Goal: Task Accomplishment & Management: Manage account settings

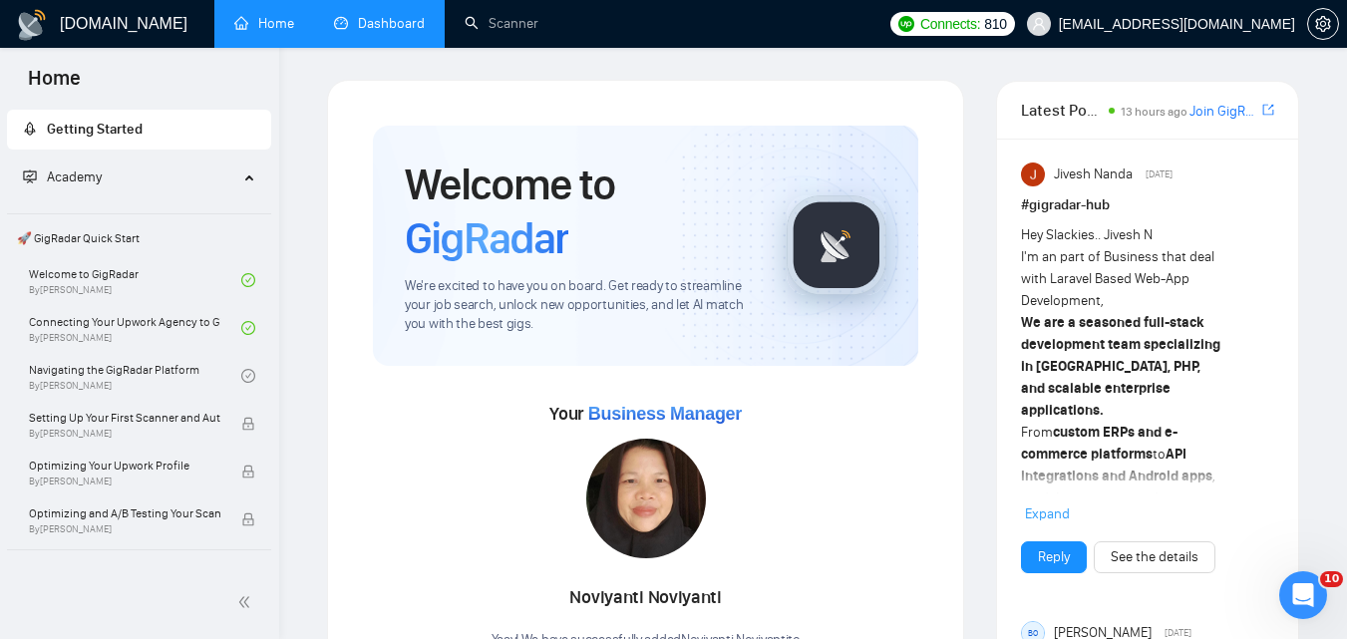
click at [416, 15] on link "Dashboard" at bounding box center [379, 23] width 91 height 17
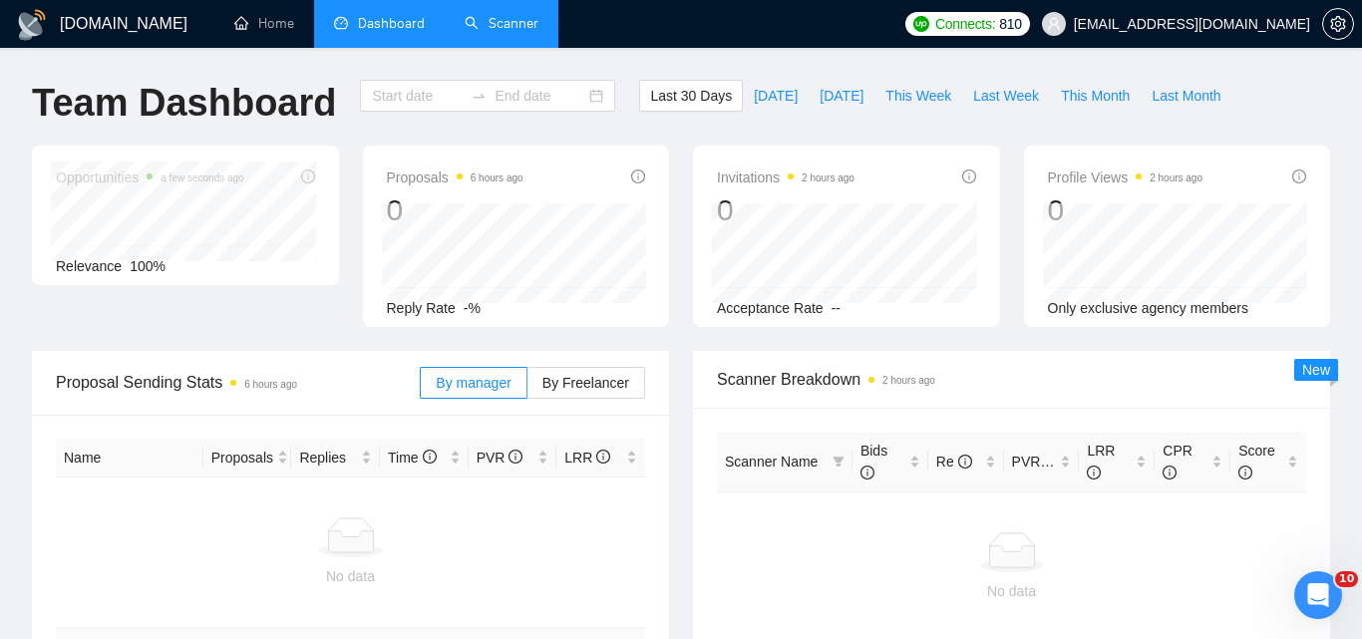
type input "[DATE]"
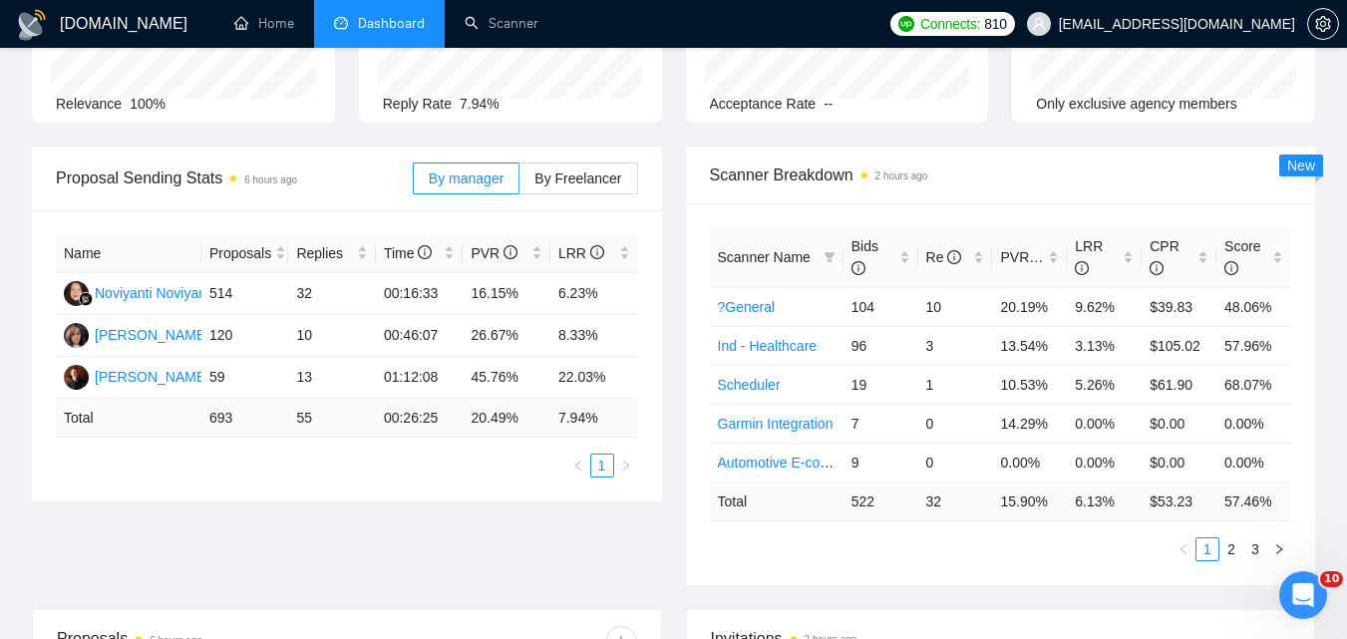
scroll to position [199, 0]
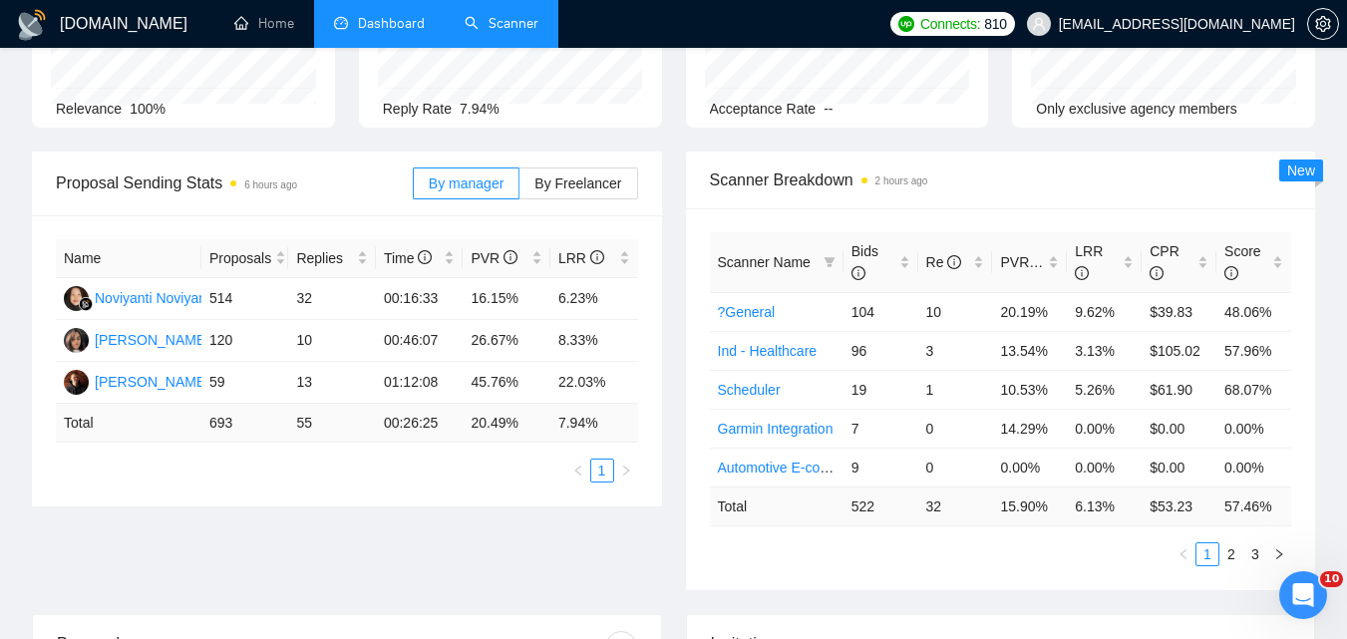
click at [471, 31] on link "Scanner" at bounding box center [502, 23] width 74 height 17
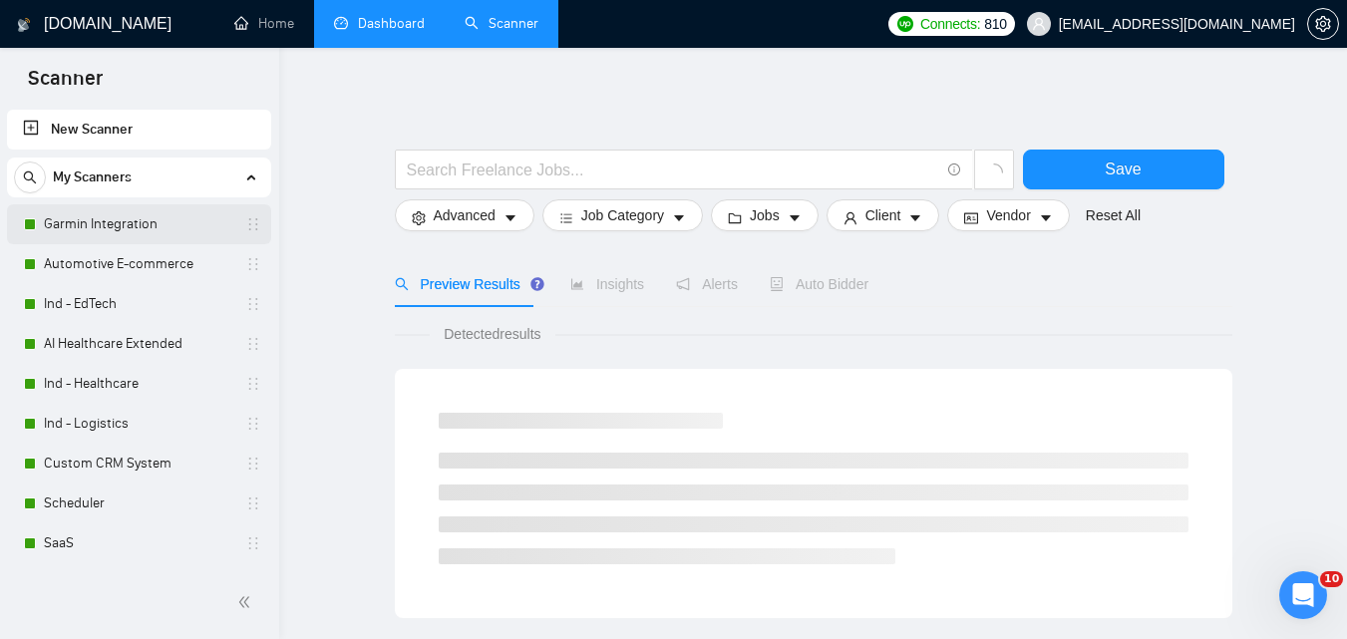
click at [147, 218] on link "Garmin Integration" at bounding box center [138, 224] width 189 height 40
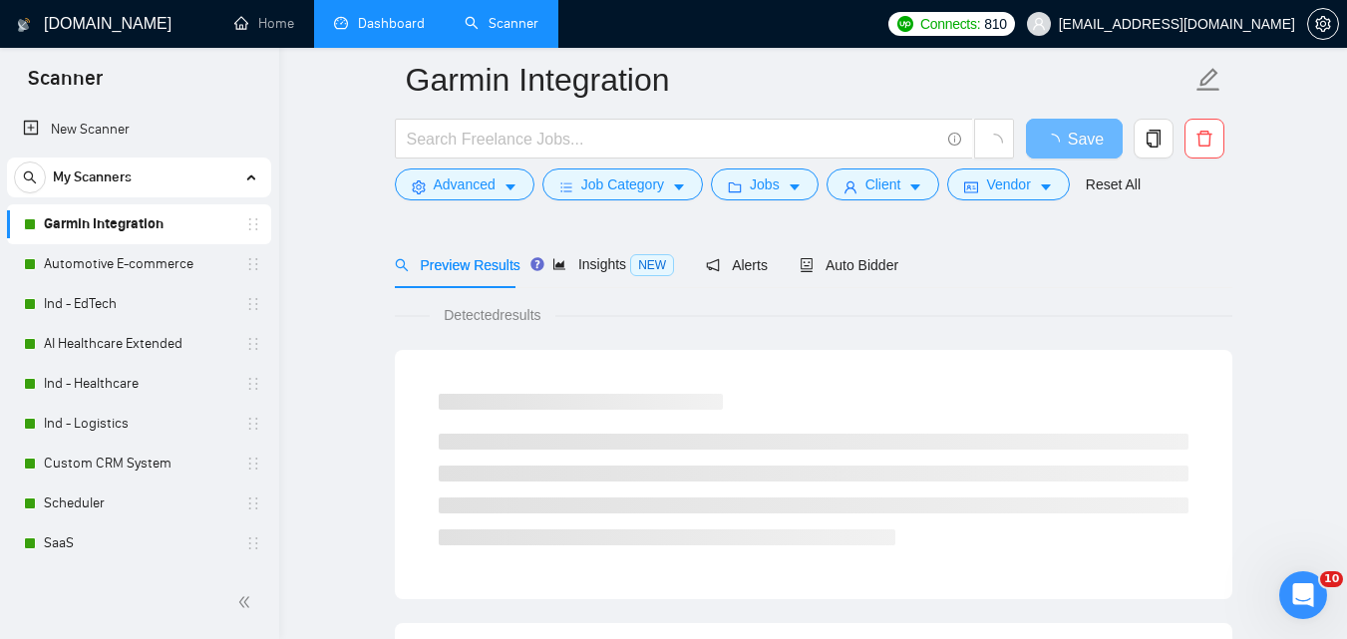
scroll to position [100, 0]
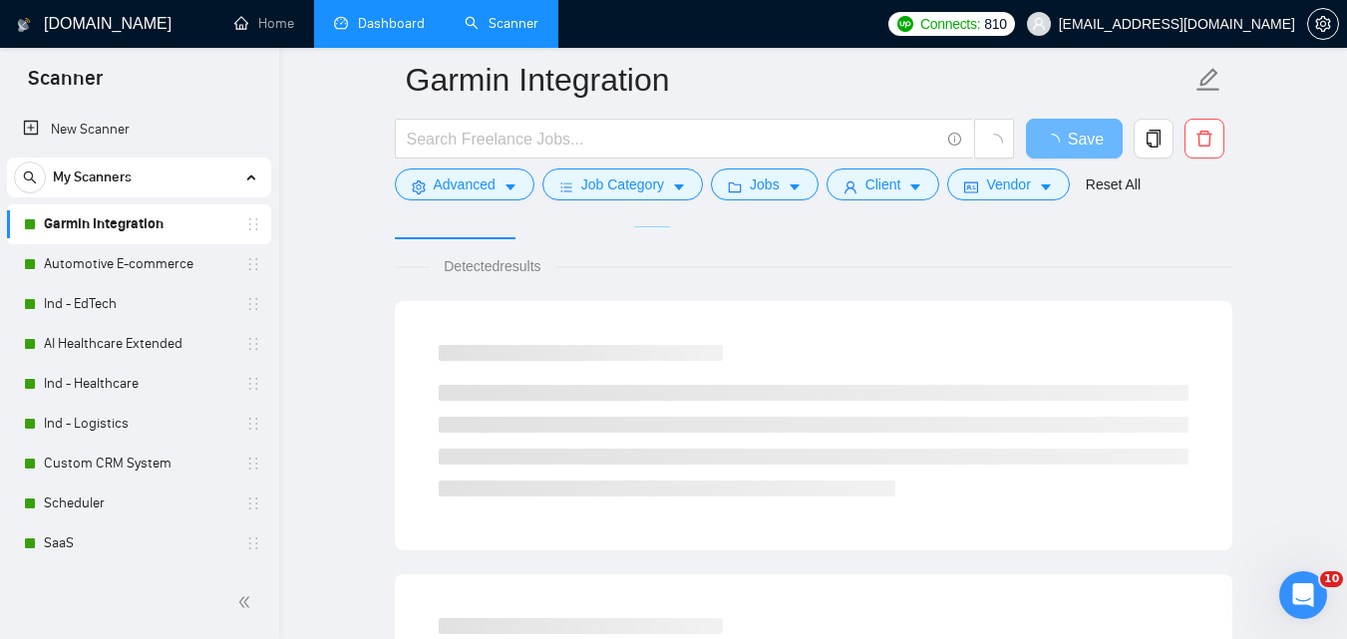
click at [825, 226] on div at bounding box center [814, 218] width 838 height 16
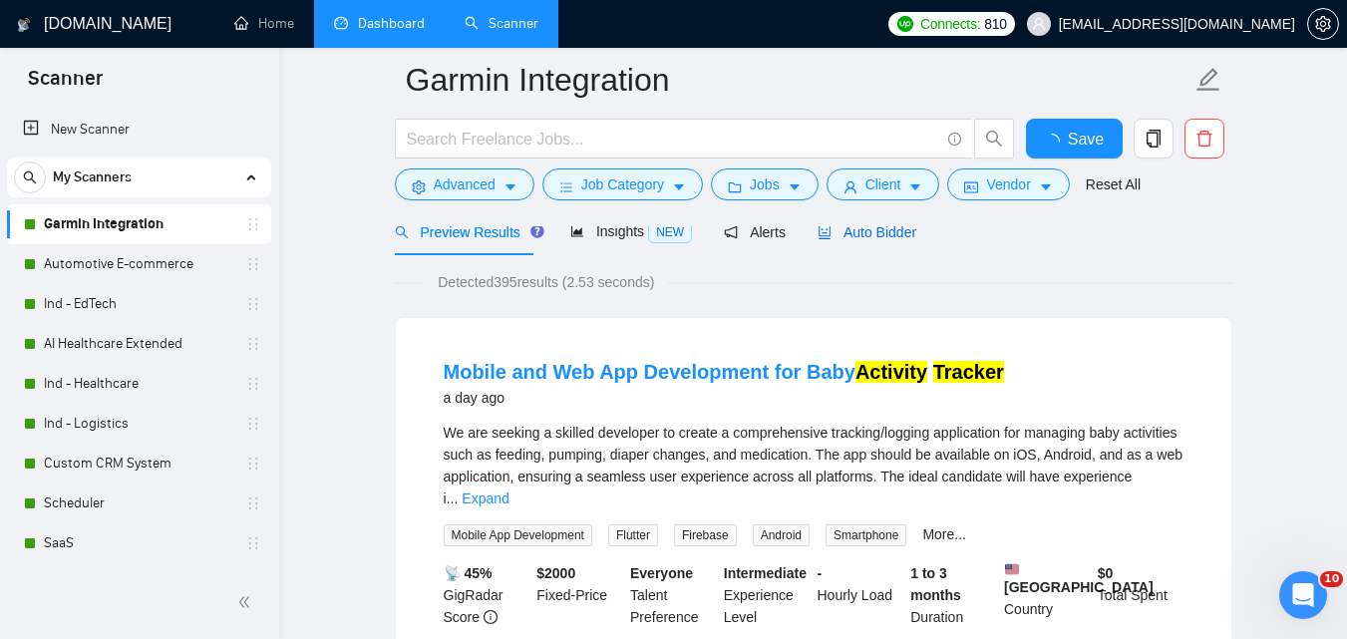
click at [825, 238] on span "Auto Bidder" at bounding box center [867, 232] width 99 height 16
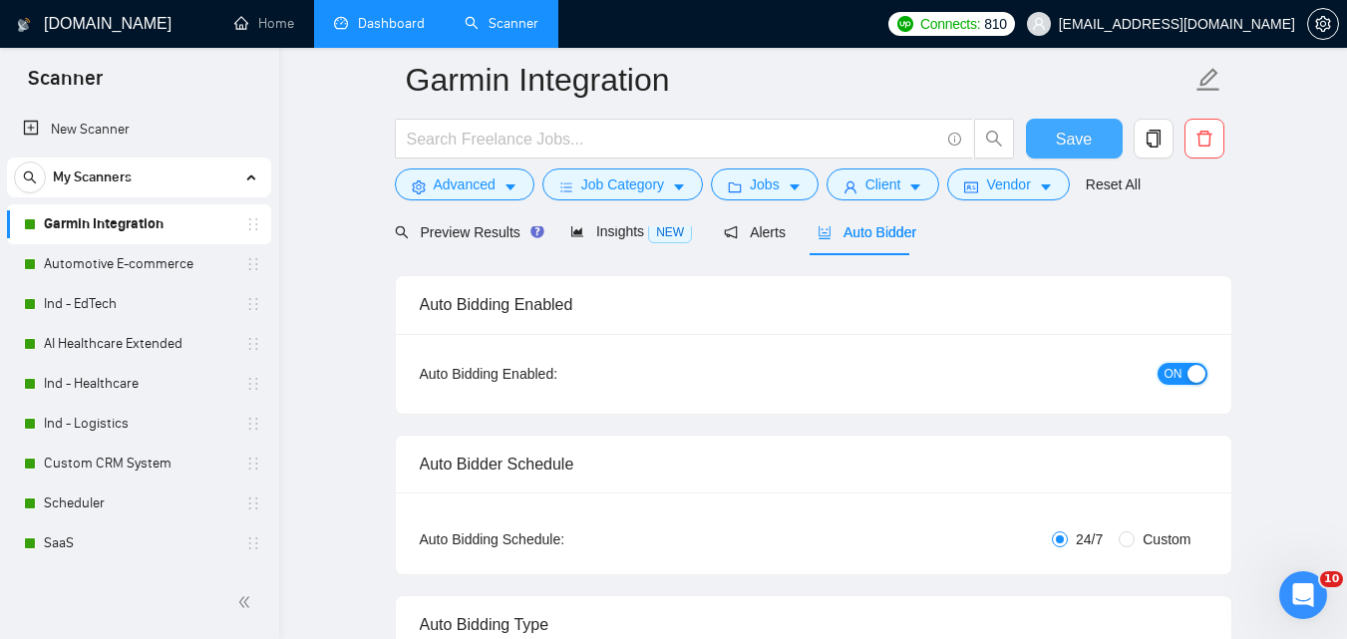
click at [1192, 373] on div "button" at bounding box center [1197, 374] width 18 height 18
click at [1077, 150] on span "Save" at bounding box center [1074, 139] width 36 height 25
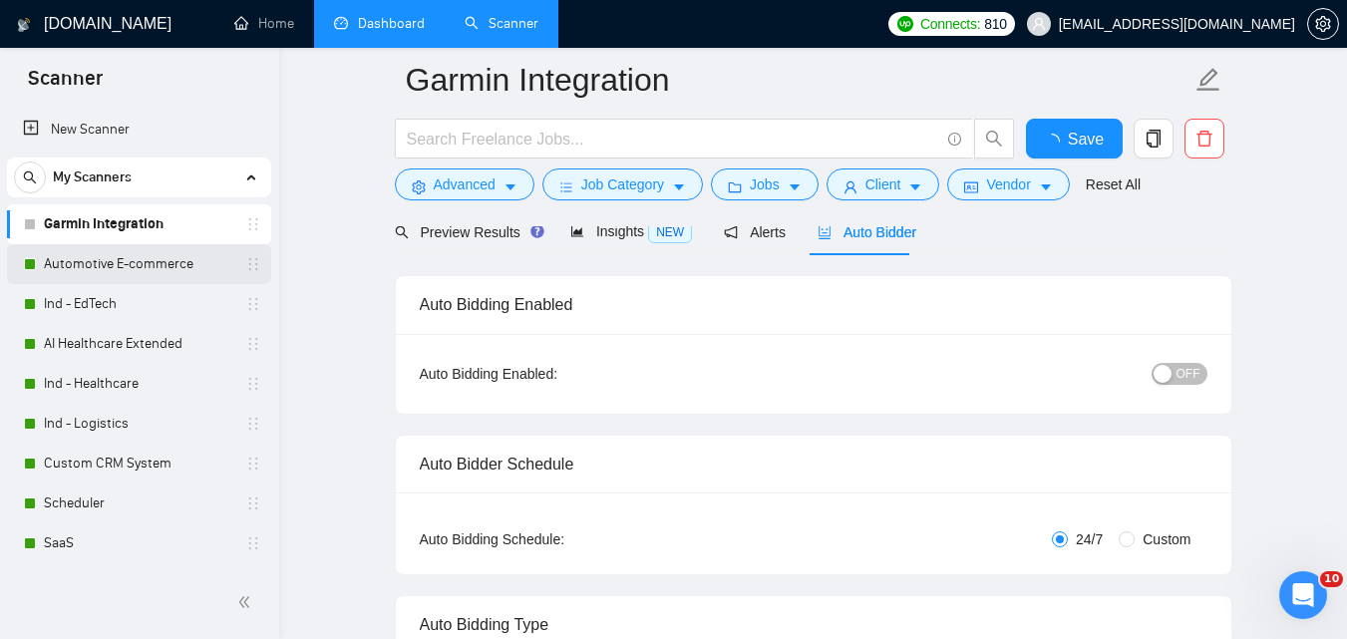
click at [119, 260] on link "Automotive E-commerce" at bounding box center [138, 264] width 189 height 40
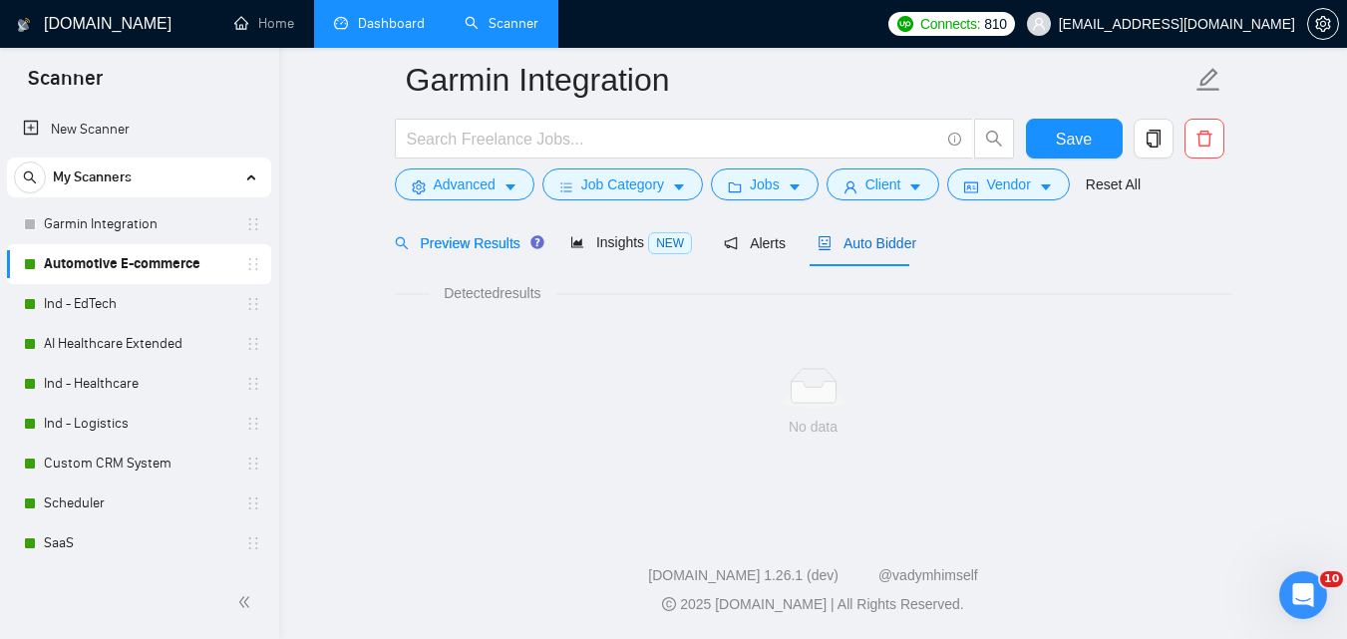
click at [877, 239] on span "Auto Bidder" at bounding box center [867, 243] width 99 height 16
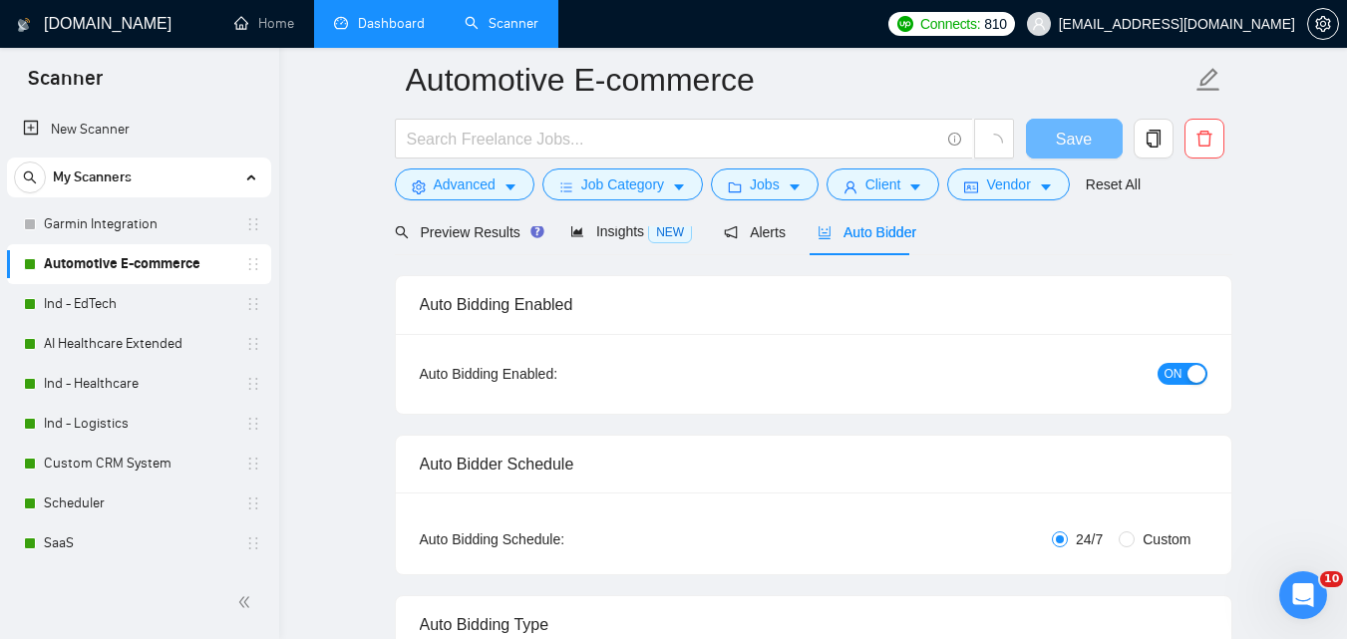
scroll to position [88, 0]
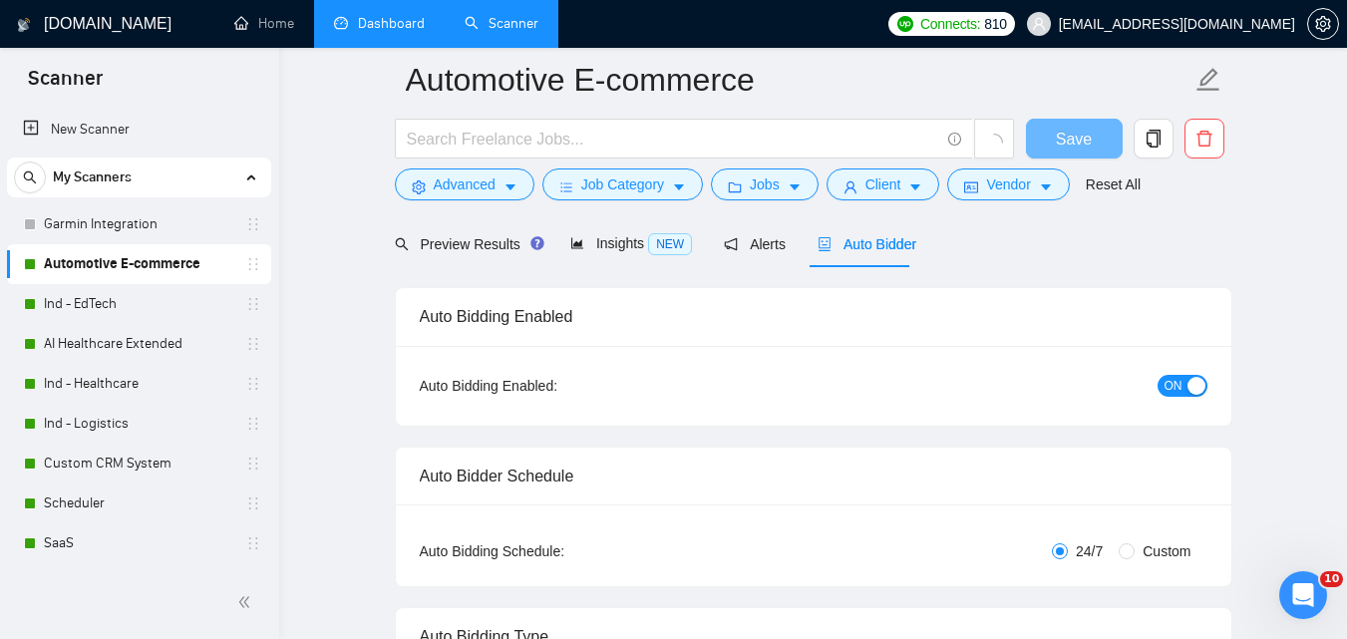
click at [1201, 391] on div "button" at bounding box center [1197, 386] width 18 height 18
checkbox input "true"
click at [1058, 139] on span "Save" at bounding box center [1074, 139] width 36 height 25
checkbox input "true"
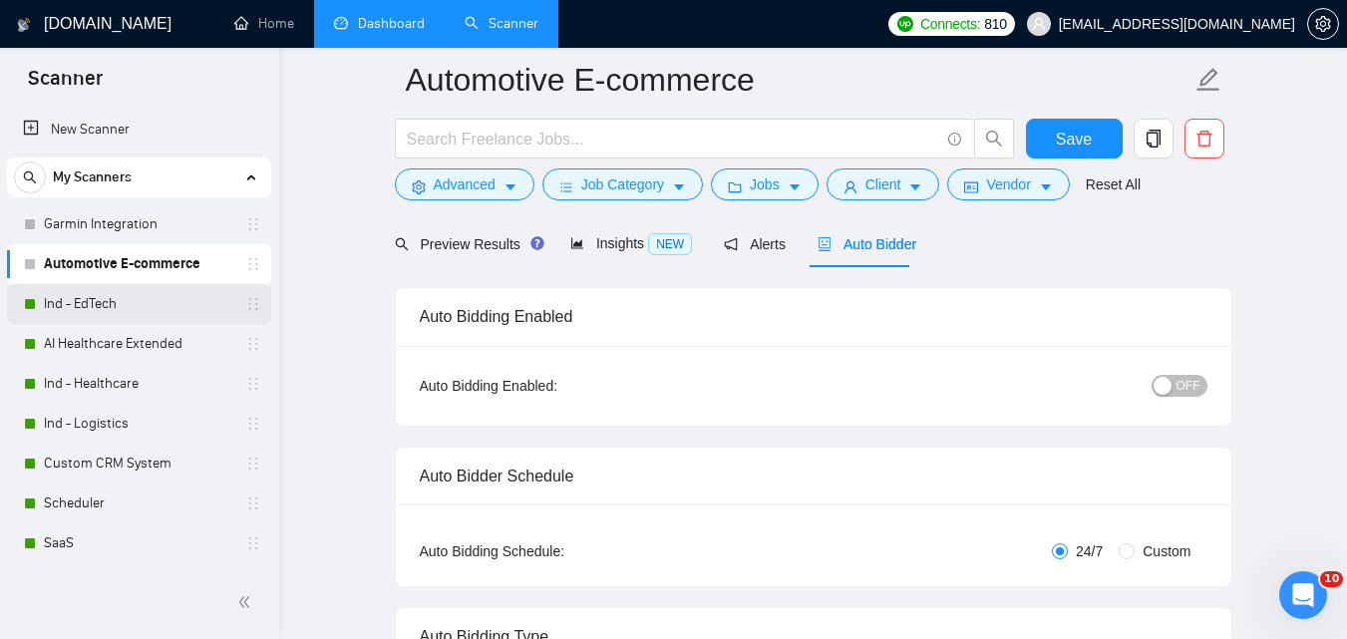
click at [177, 303] on link "Ind - EdTech" at bounding box center [138, 304] width 189 height 40
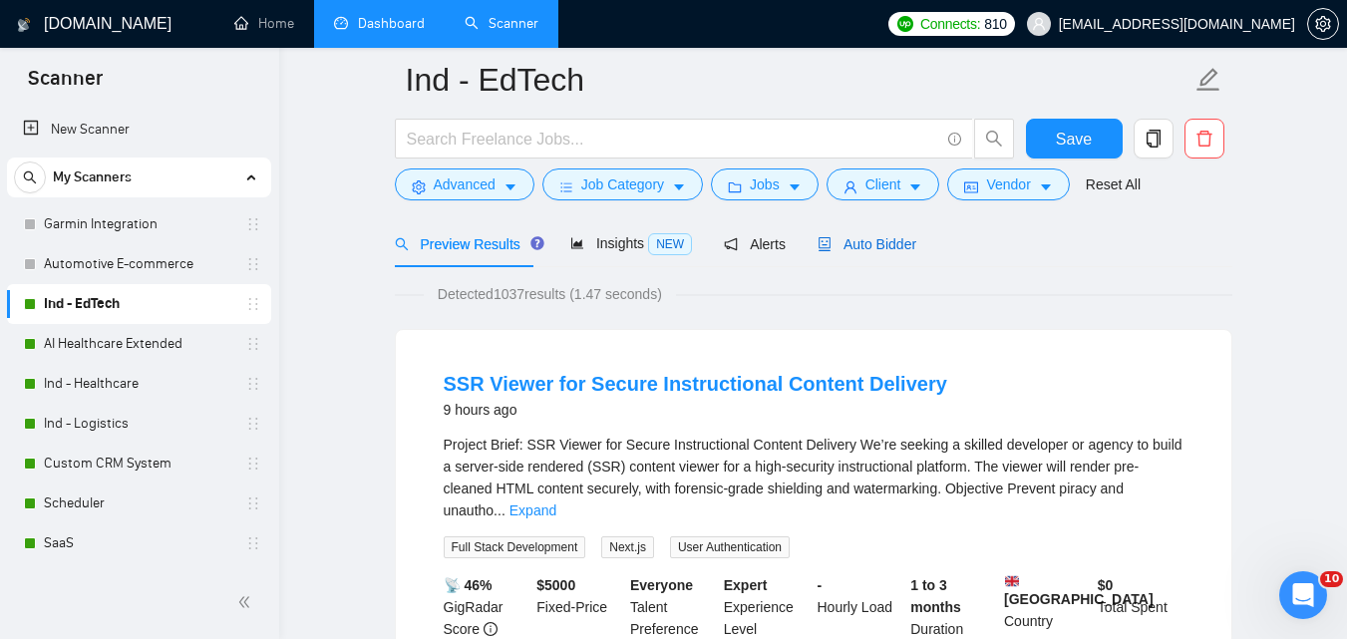
click at [898, 252] on span "Auto Bidder" at bounding box center [867, 244] width 99 height 16
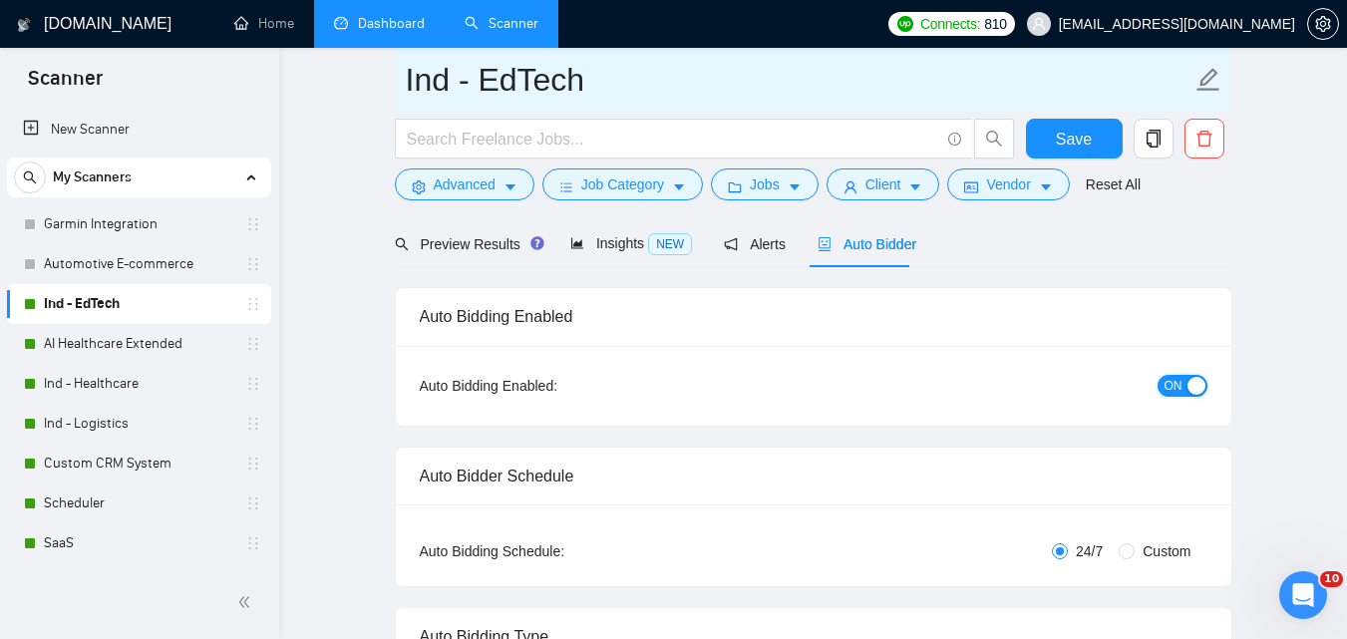
click at [1181, 389] on span "ON" at bounding box center [1174, 386] width 18 height 22
checkbox input "true"
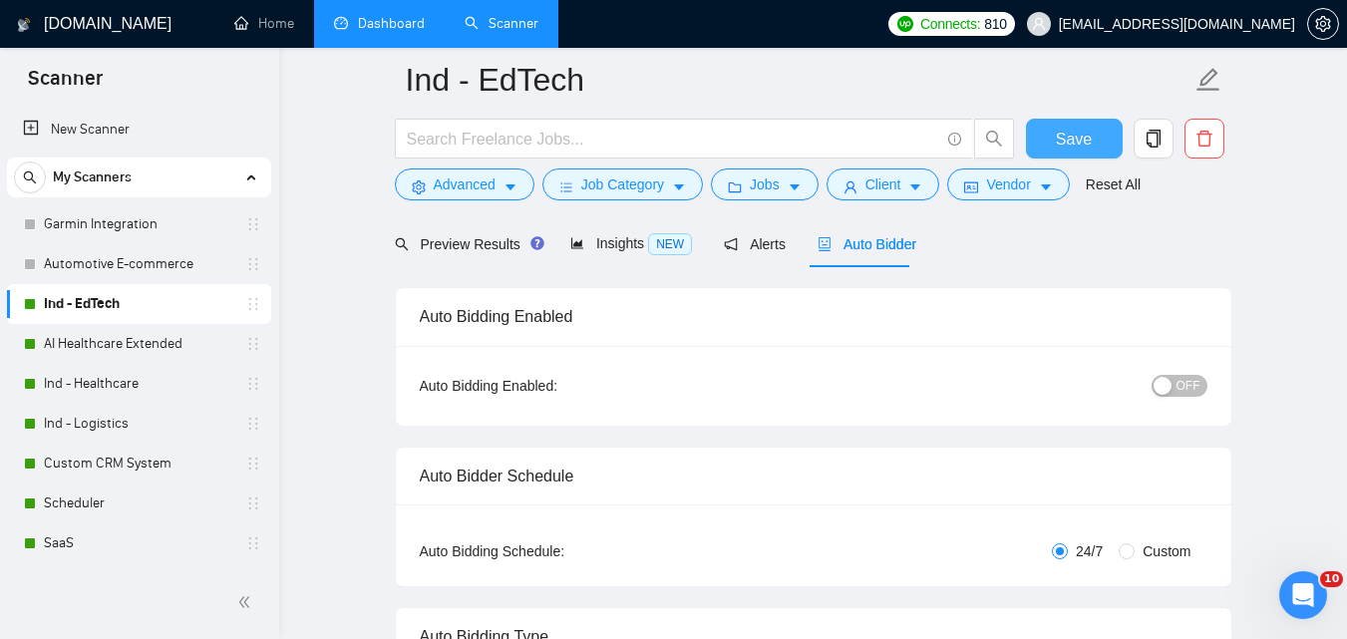
click at [1058, 128] on span "Save" at bounding box center [1074, 139] width 36 height 25
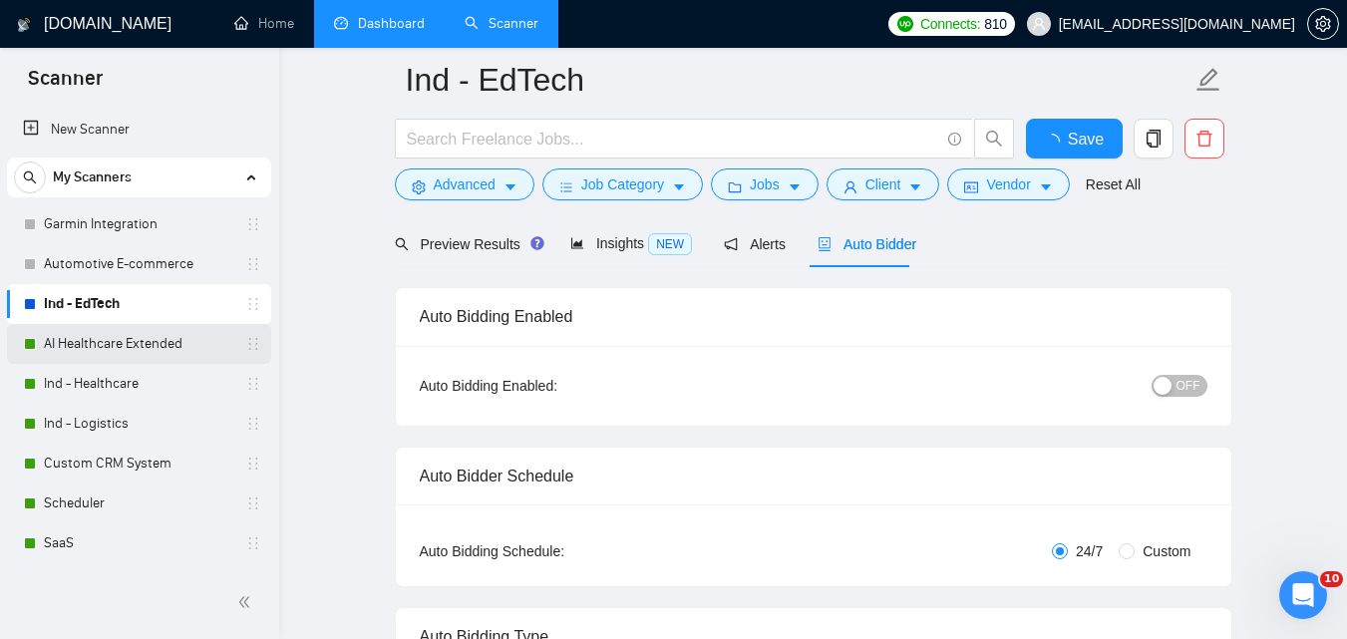
click at [111, 331] on link "AI Healthcare Extended" at bounding box center [138, 344] width 189 height 40
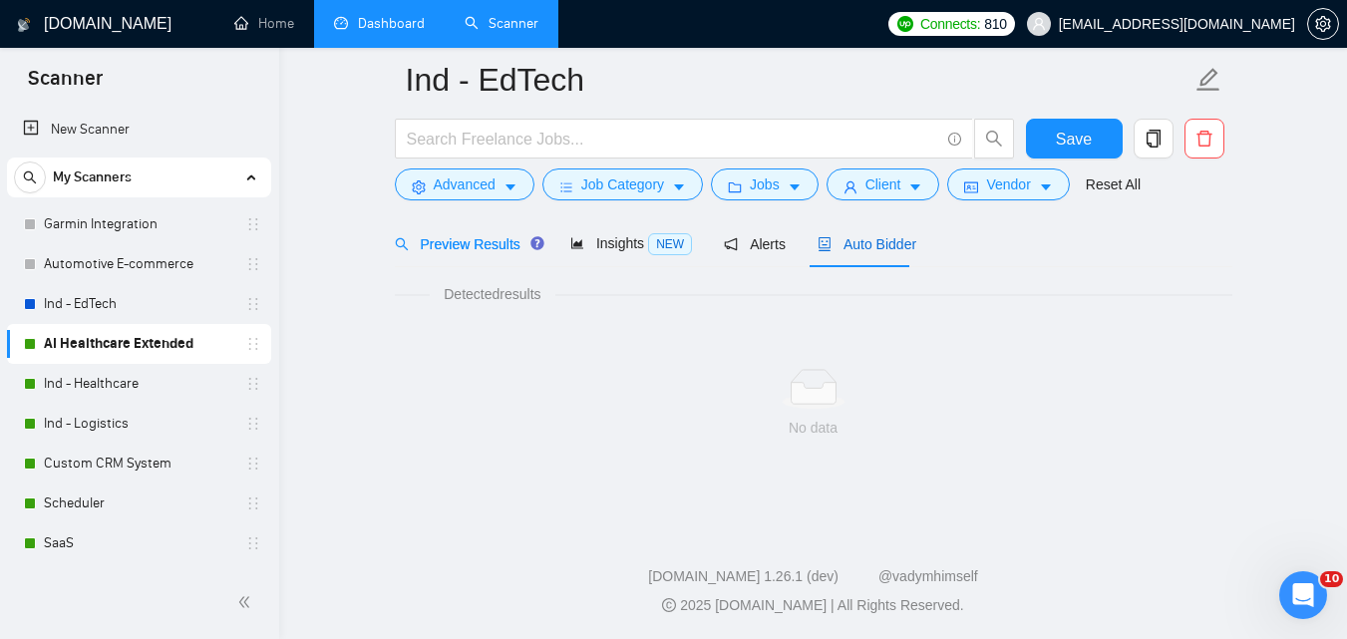
click at [838, 243] on span "Auto Bidder" at bounding box center [867, 244] width 99 height 16
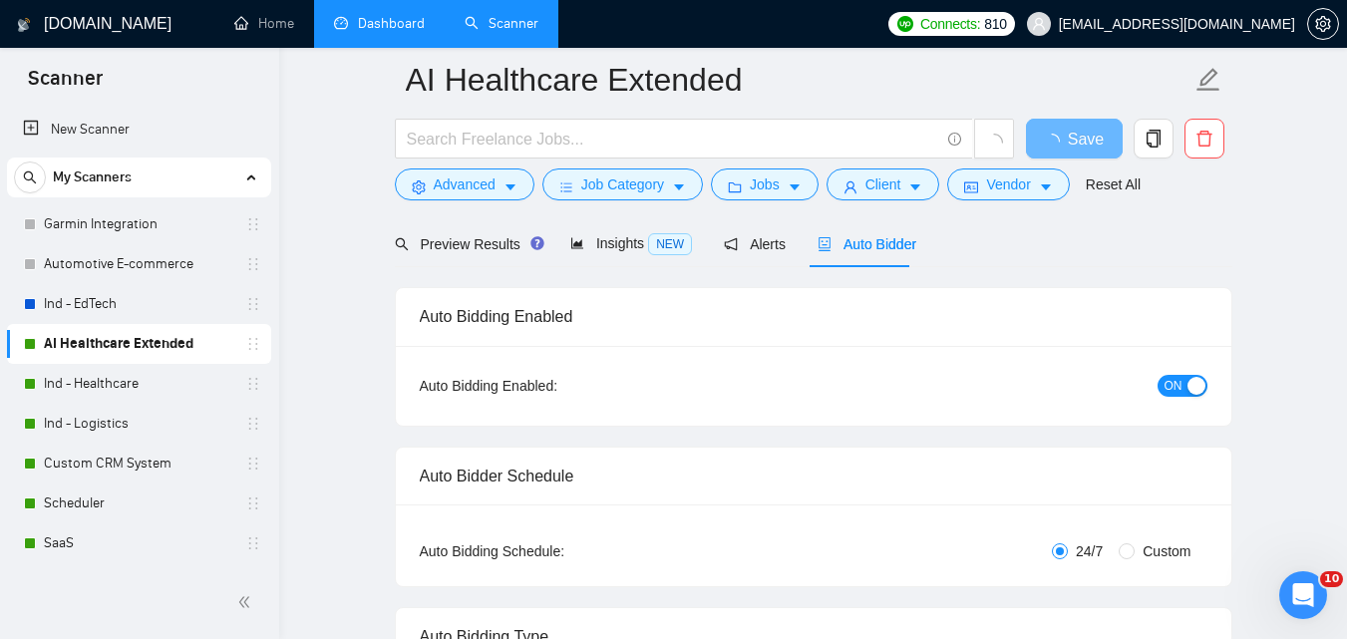
click at [1178, 384] on span "ON" at bounding box center [1174, 386] width 18 height 22
click at [1052, 136] on button "Save" at bounding box center [1074, 139] width 97 height 40
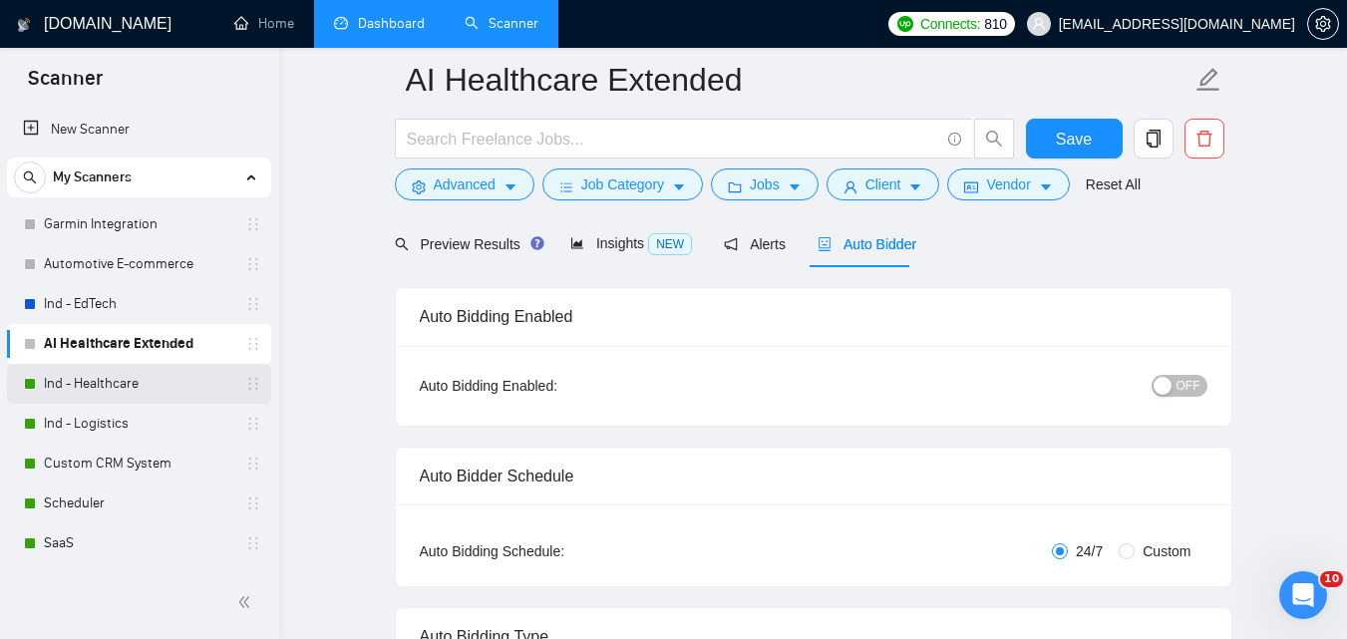
click at [93, 380] on link "Ind - Healthcare" at bounding box center [138, 384] width 189 height 40
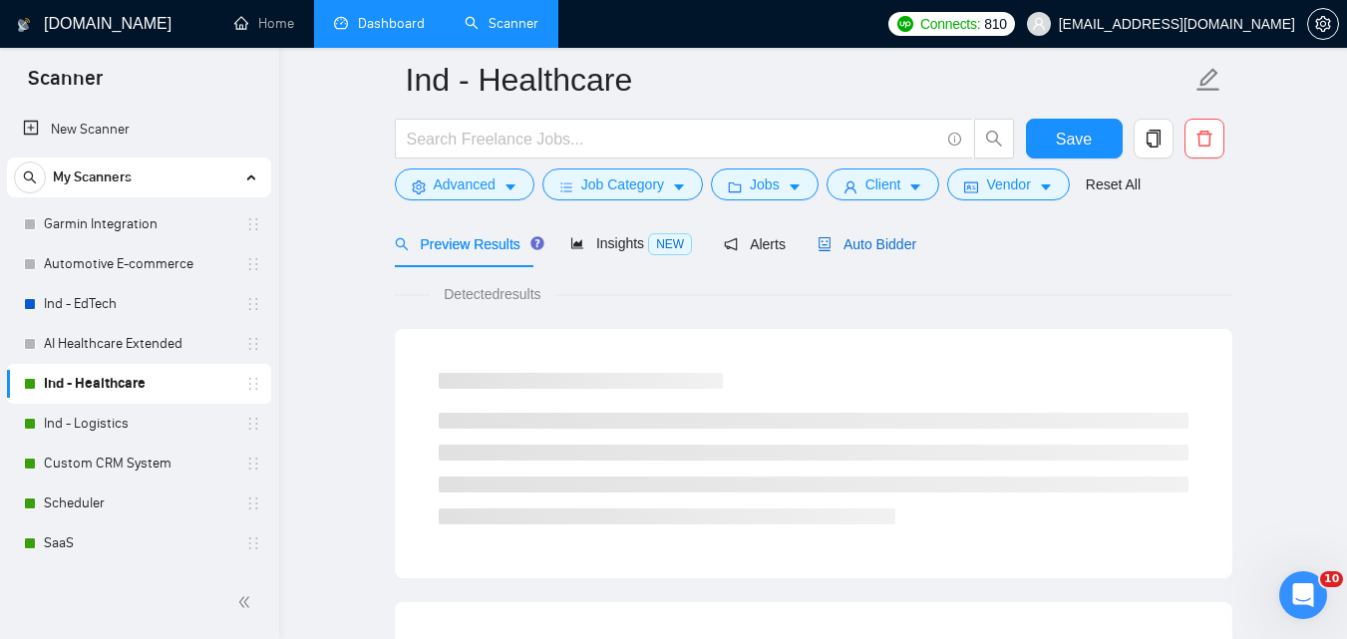
click at [870, 249] on span "Auto Bidder" at bounding box center [867, 244] width 99 height 16
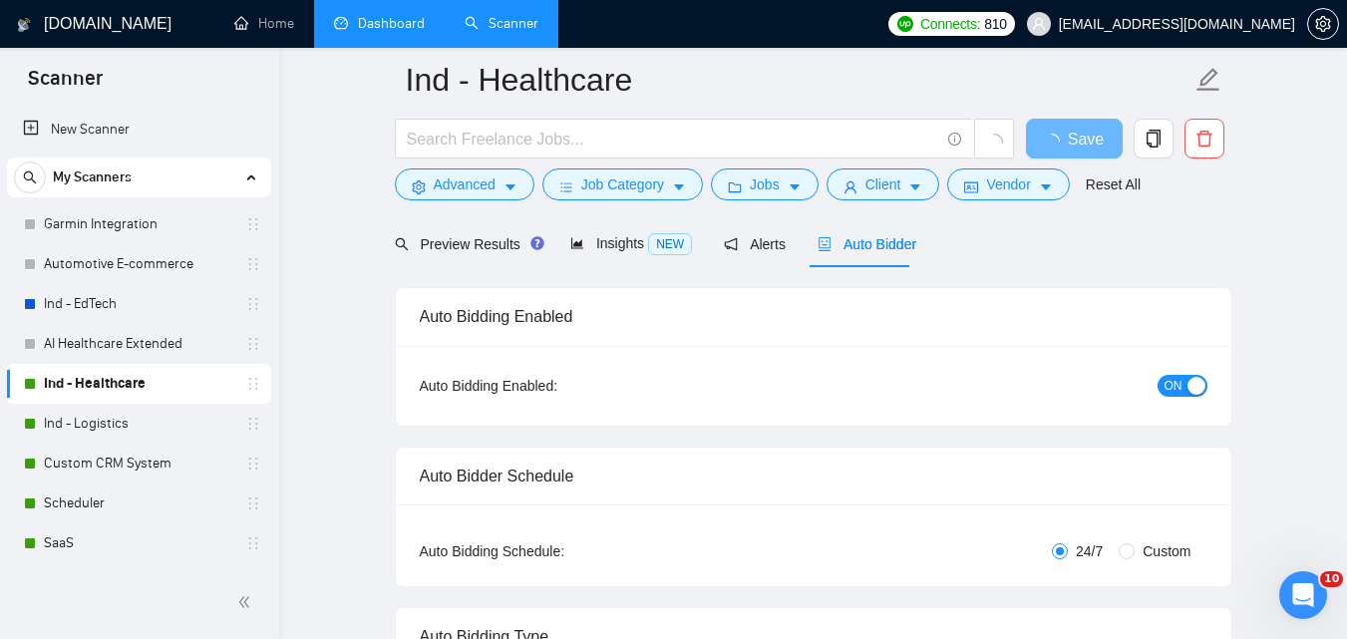
checkbox input "true"
click at [1166, 383] on span "ON" at bounding box center [1174, 386] width 18 height 22
click at [1084, 147] on span "Save" at bounding box center [1086, 139] width 36 height 25
checkbox input "true"
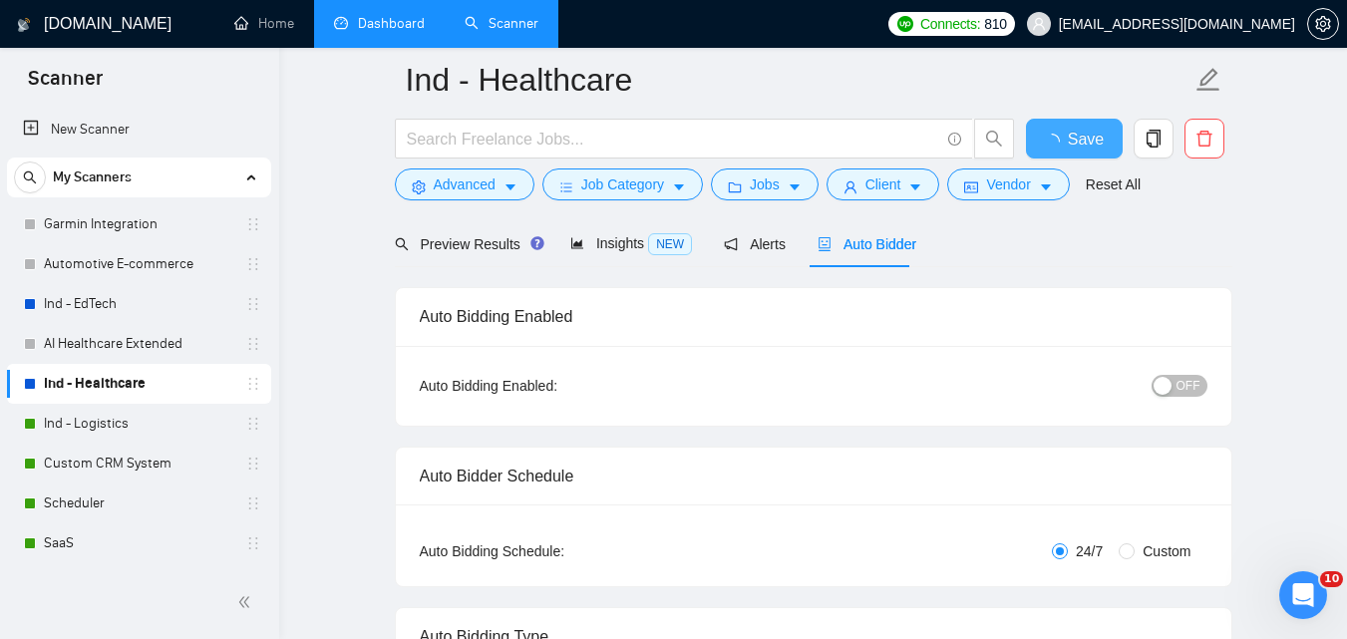
checkbox input "true"
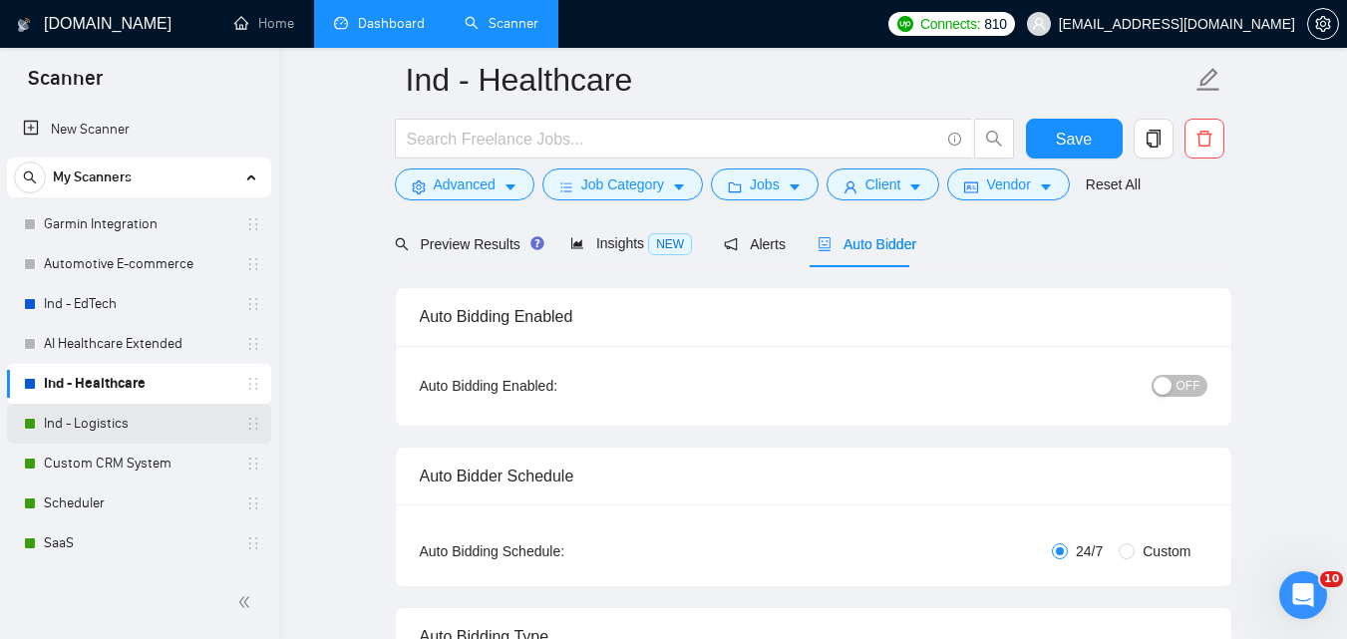
click at [150, 418] on link "Ind - Logistics" at bounding box center [138, 424] width 189 height 40
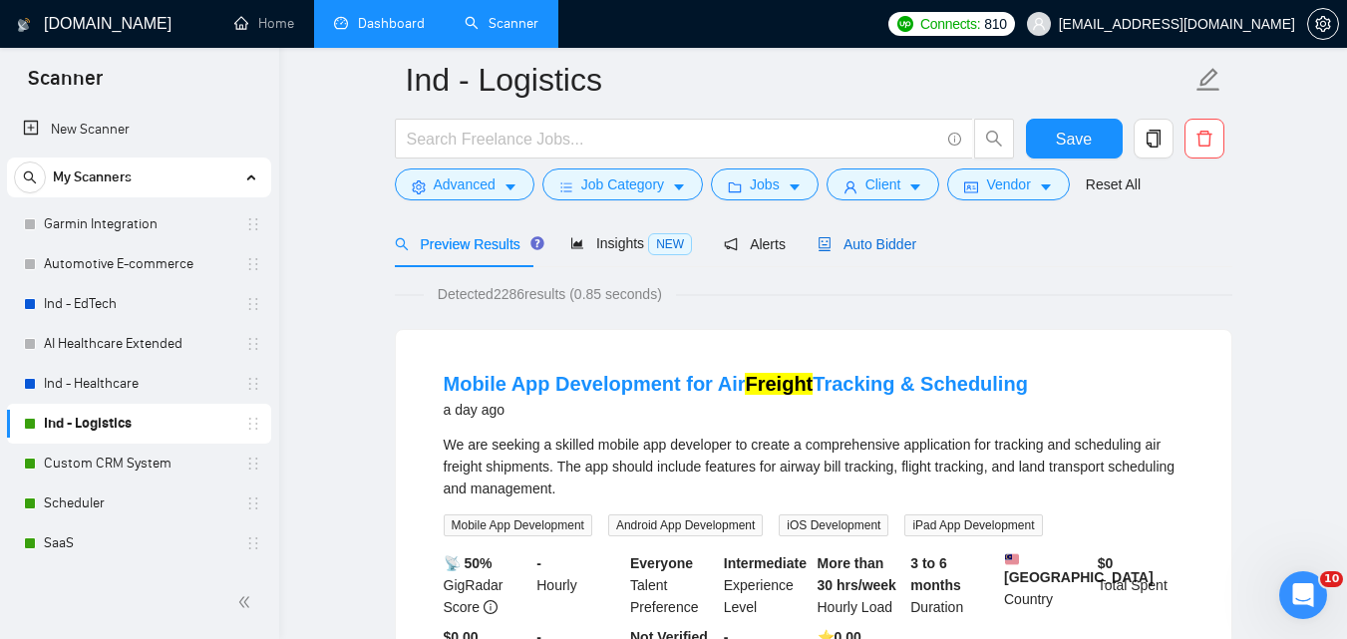
click at [854, 240] on span "Auto Bidder" at bounding box center [867, 244] width 99 height 16
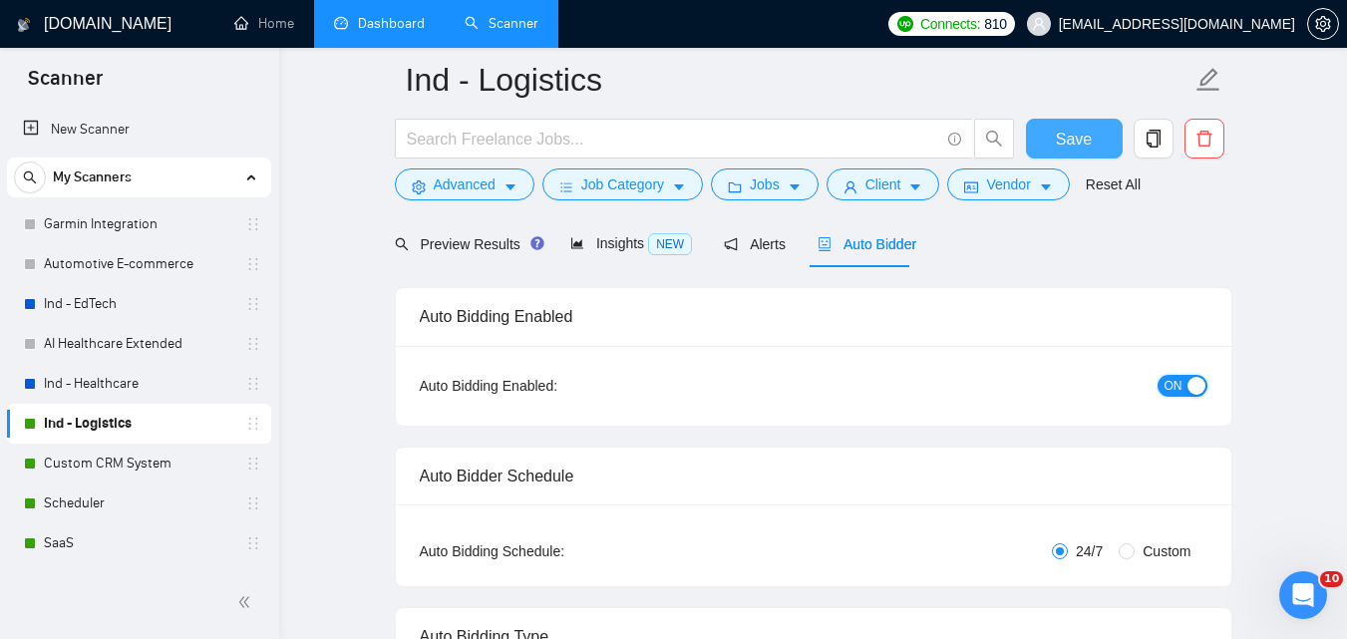
click at [1204, 384] on div "button" at bounding box center [1197, 386] width 18 height 18
checkbox input "true"
click at [1086, 133] on span "Save" at bounding box center [1074, 139] width 36 height 25
checkbox input "true"
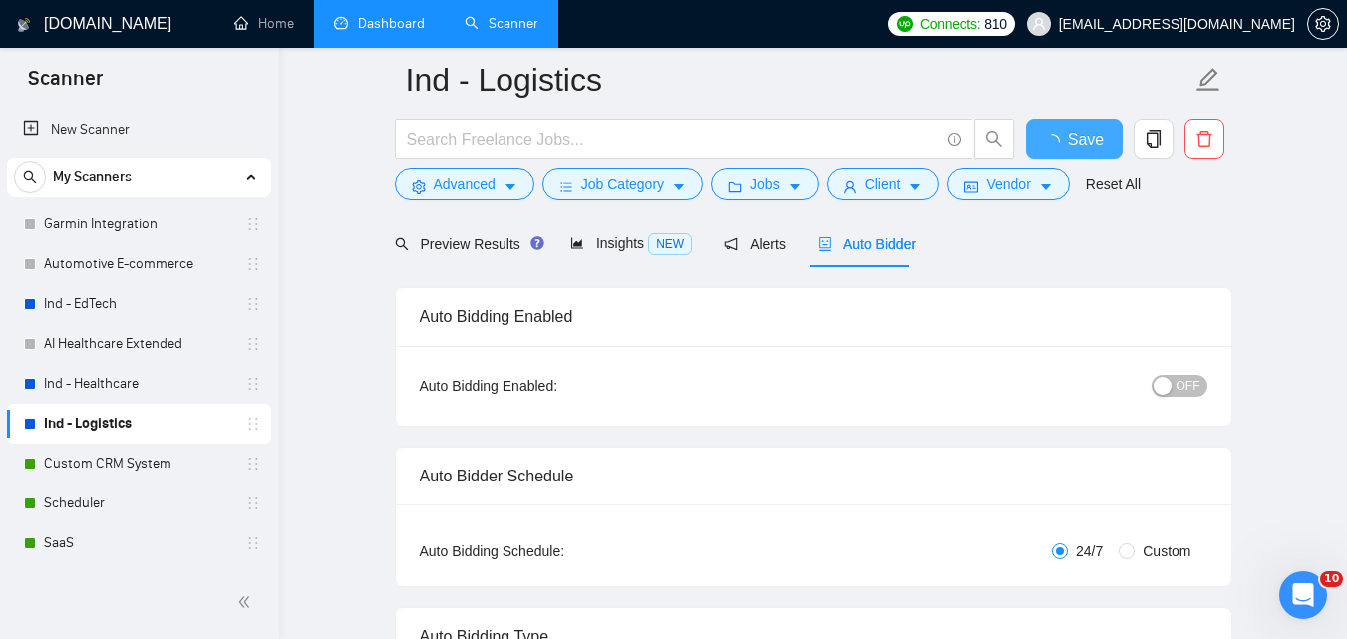
checkbox input "true"
click at [124, 456] on link "Custom CRM System" at bounding box center [138, 464] width 189 height 40
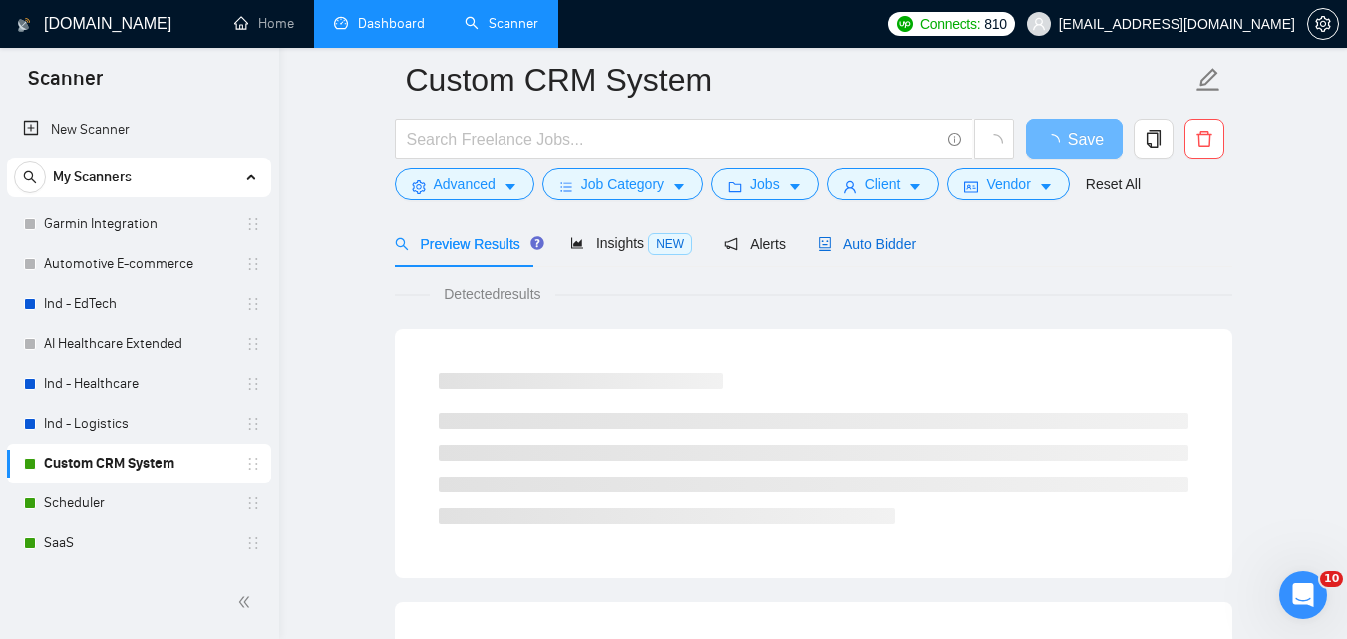
click at [843, 246] on span "Auto Bidder" at bounding box center [867, 244] width 99 height 16
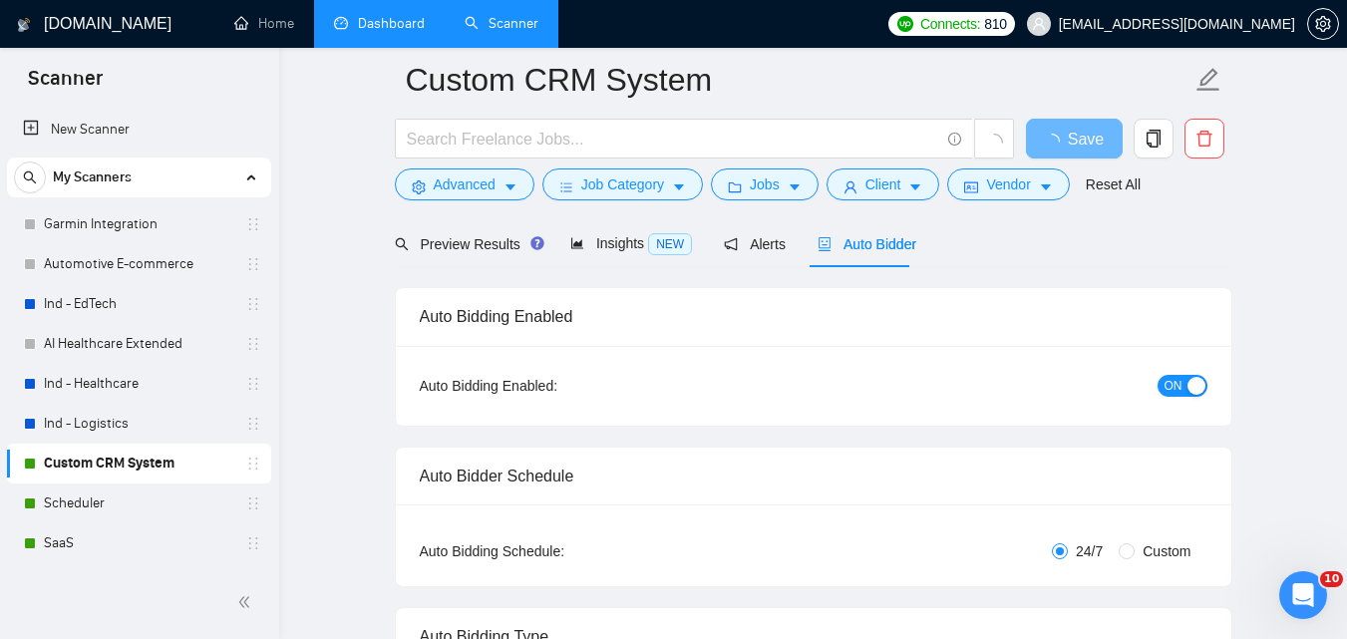
checkbox input "true"
click at [1171, 389] on span "ON" at bounding box center [1174, 386] width 18 height 22
click at [1107, 146] on button "Save" at bounding box center [1074, 139] width 97 height 40
checkbox input "true"
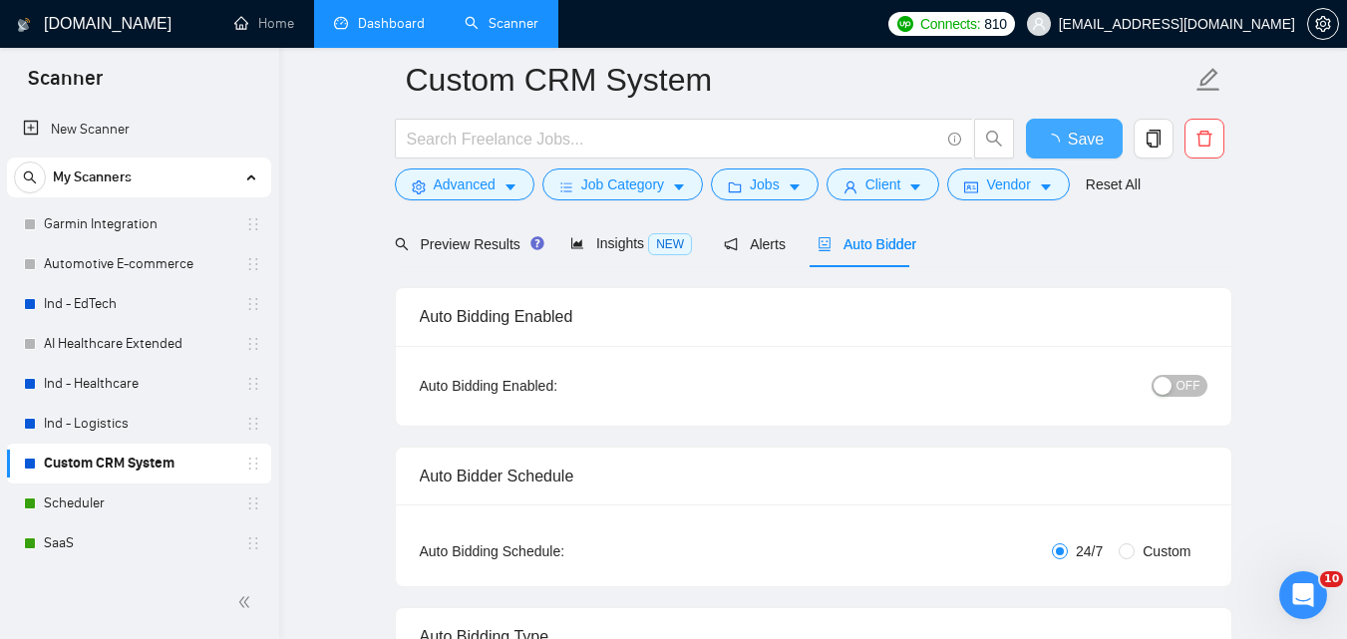
checkbox input "true"
click at [85, 494] on link "Scheduler" at bounding box center [138, 504] width 189 height 40
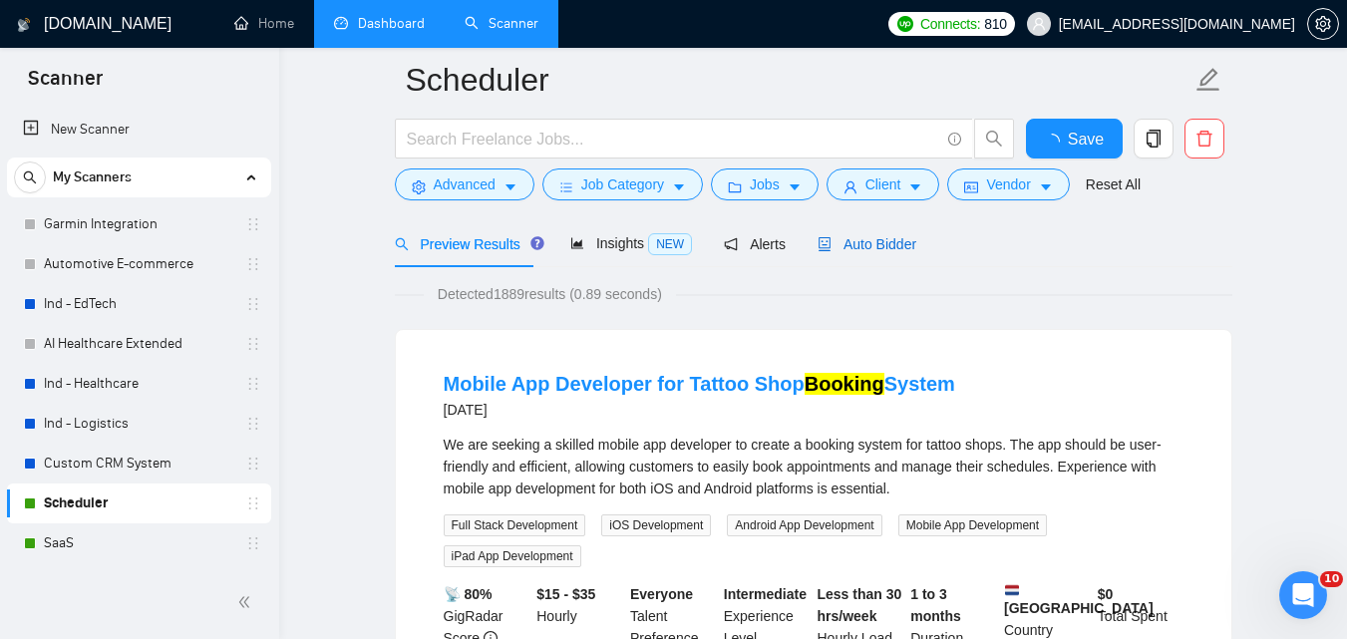
click at [885, 246] on span "Auto Bidder" at bounding box center [867, 244] width 99 height 16
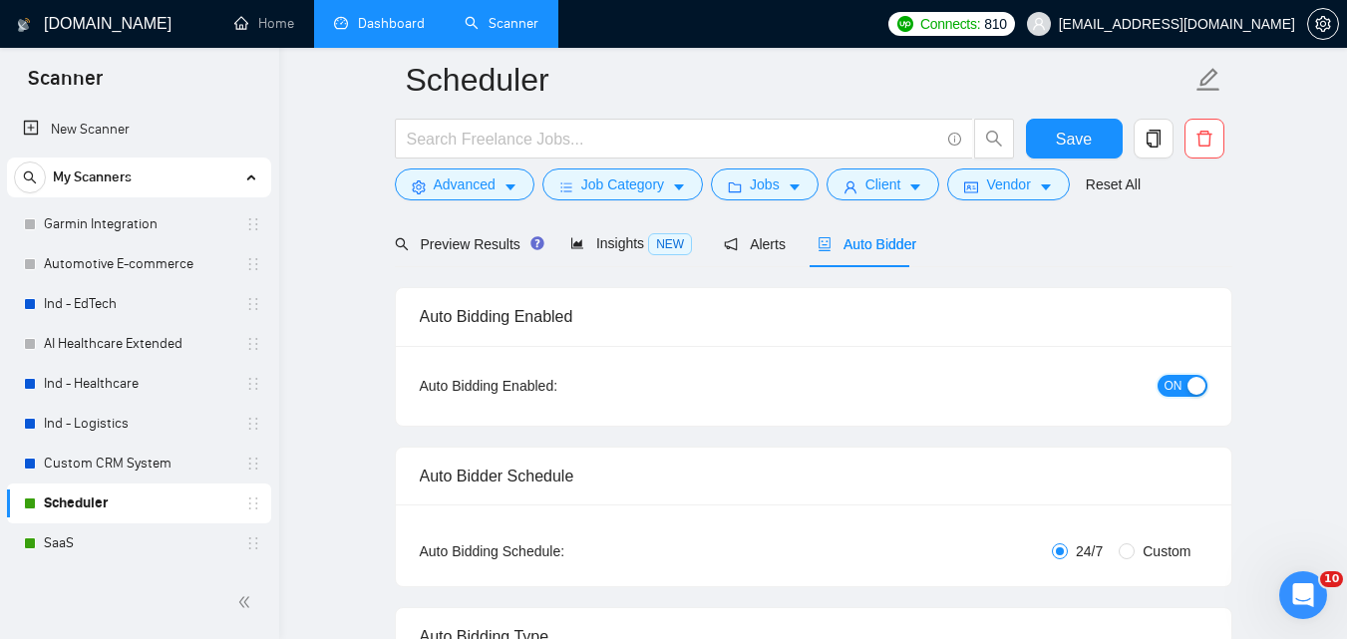
click at [1173, 385] on span "ON" at bounding box center [1174, 386] width 18 height 22
click at [1050, 140] on button "Save" at bounding box center [1074, 139] width 97 height 40
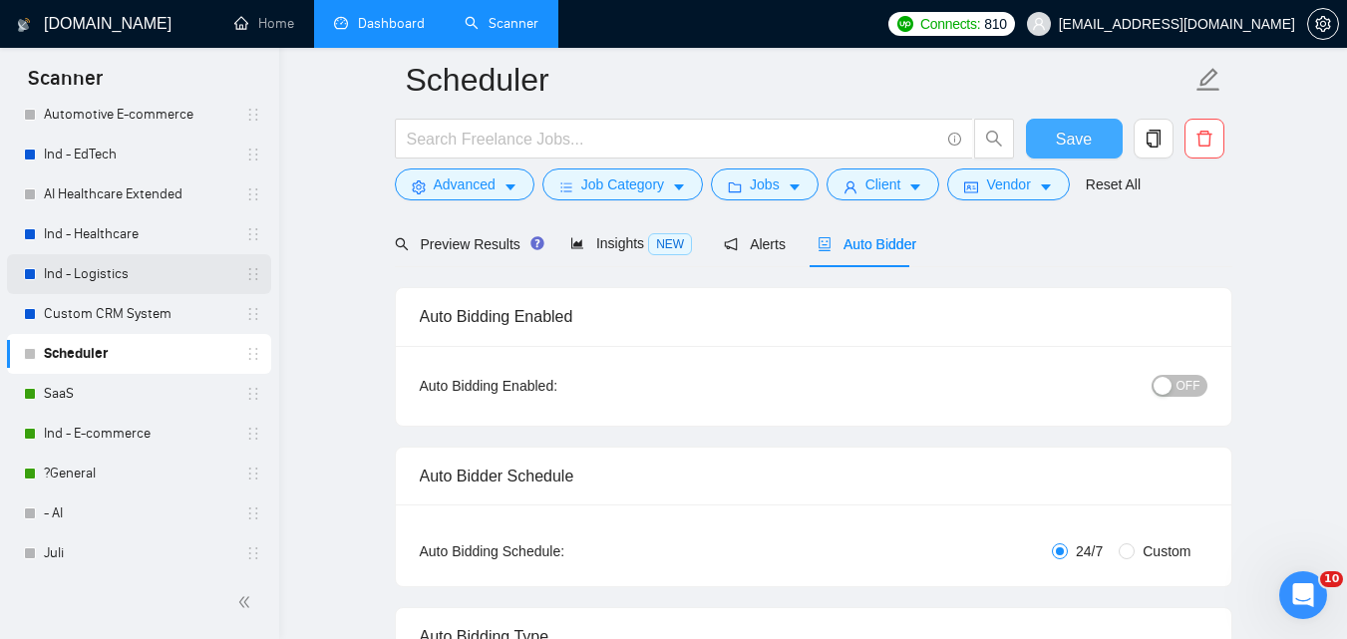
scroll to position [196, 0]
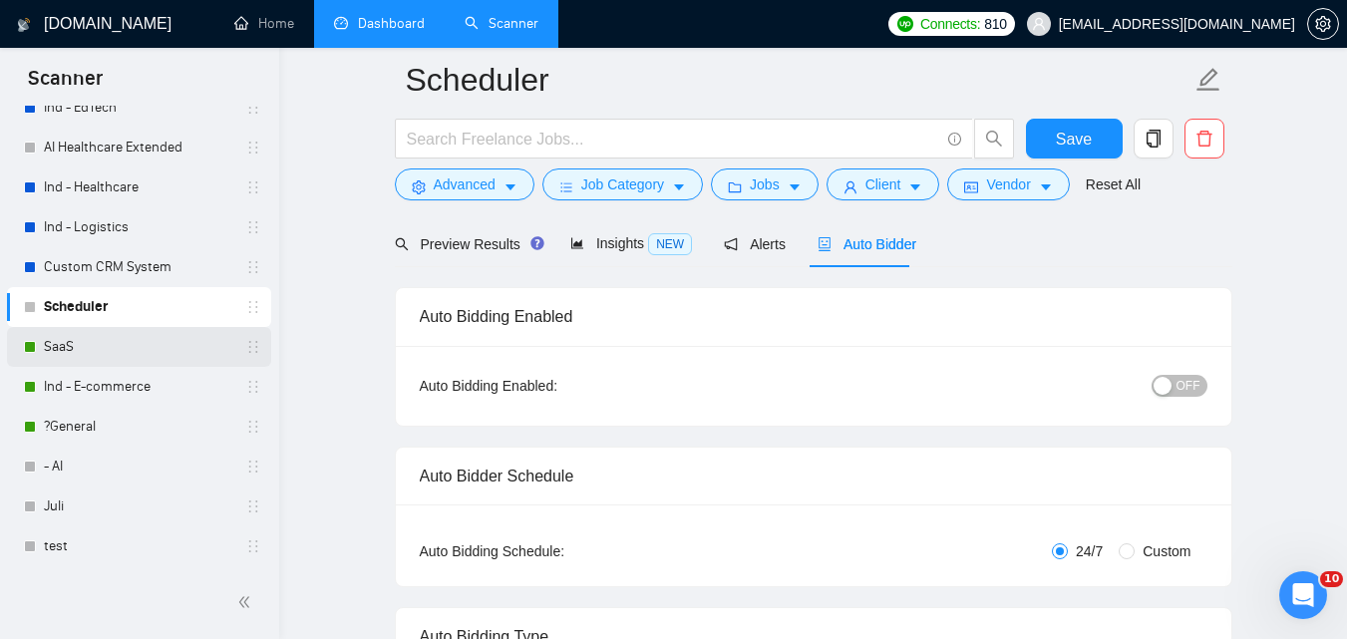
click at [176, 336] on link "SaaS" at bounding box center [138, 347] width 189 height 40
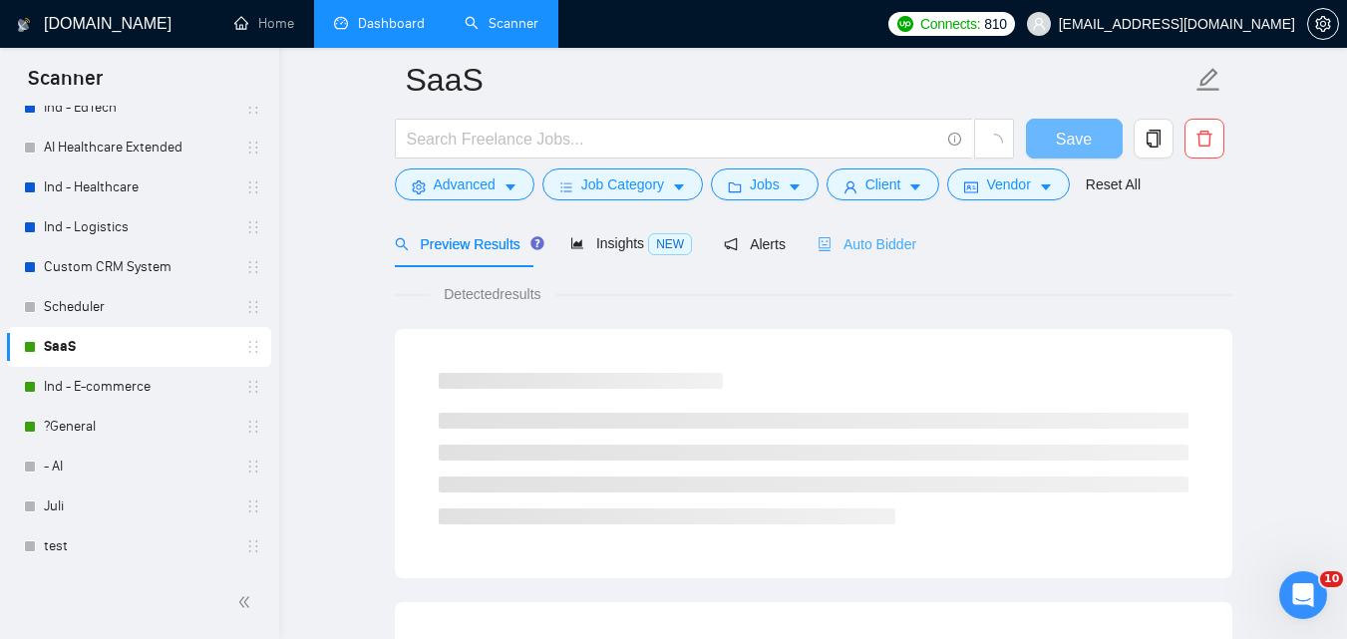
click at [899, 257] on div "Auto Bidder" at bounding box center [867, 243] width 99 height 47
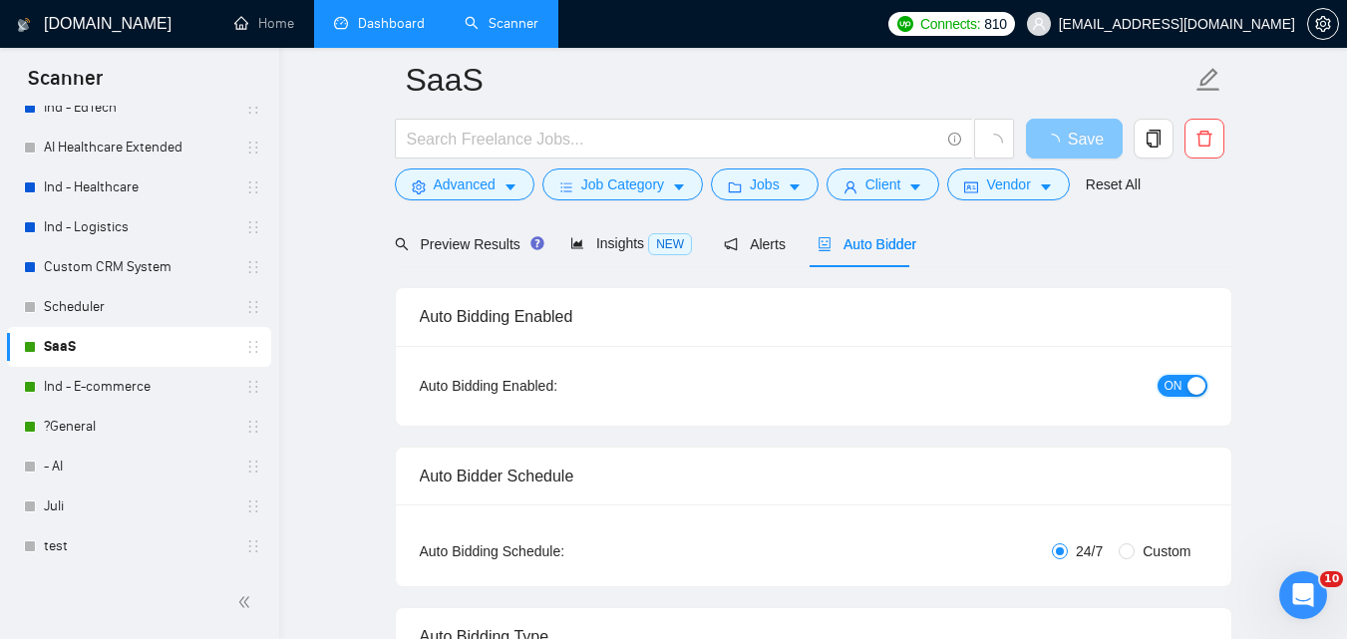
click at [1180, 383] on span "ON" at bounding box center [1174, 386] width 18 height 22
click at [1089, 139] on span "Save" at bounding box center [1074, 139] width 36 height 25
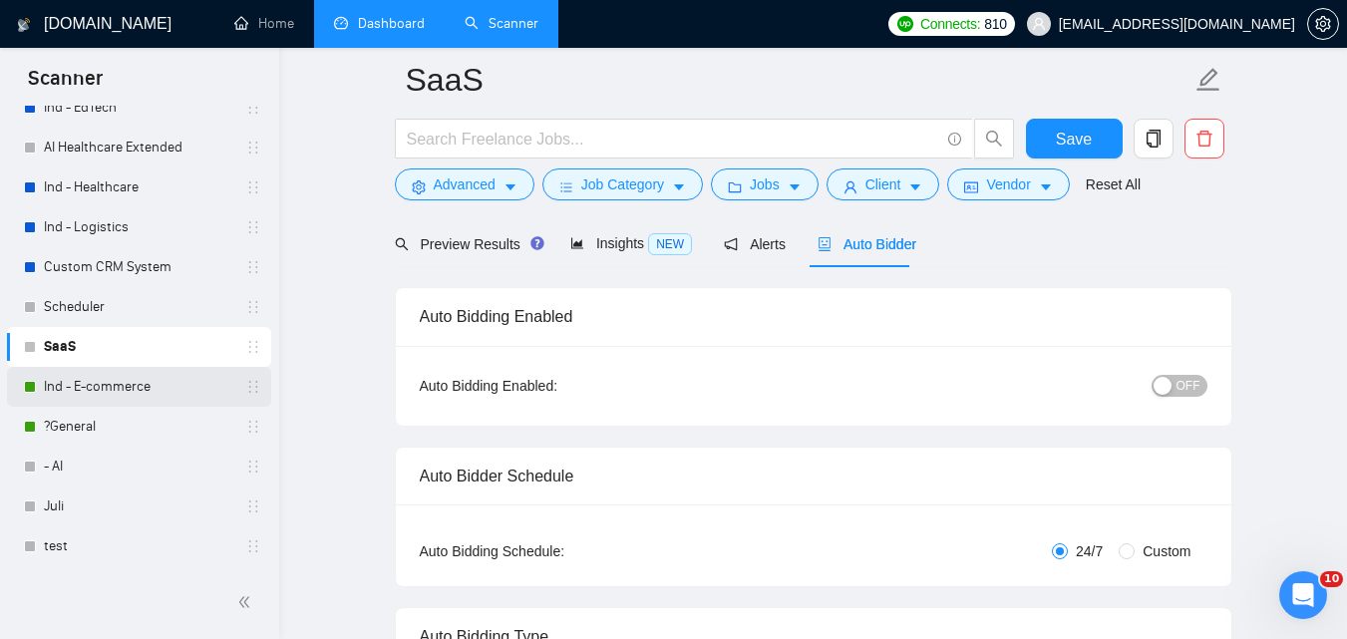
click at [87, 381] on link "Ind - E-commerce" at bounding box center [138, 387] width 189 height 40
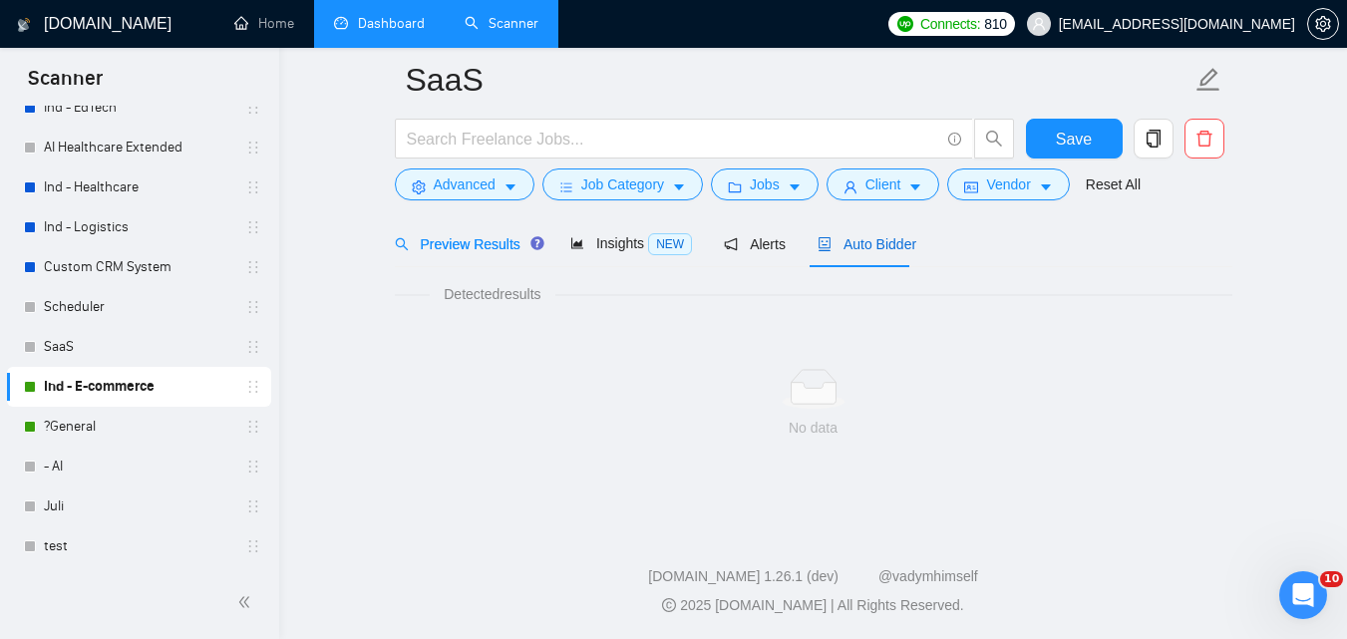
click at [836, 240] on span "Auto Bidder" at bounding box center [867, 244] width 99 height 16
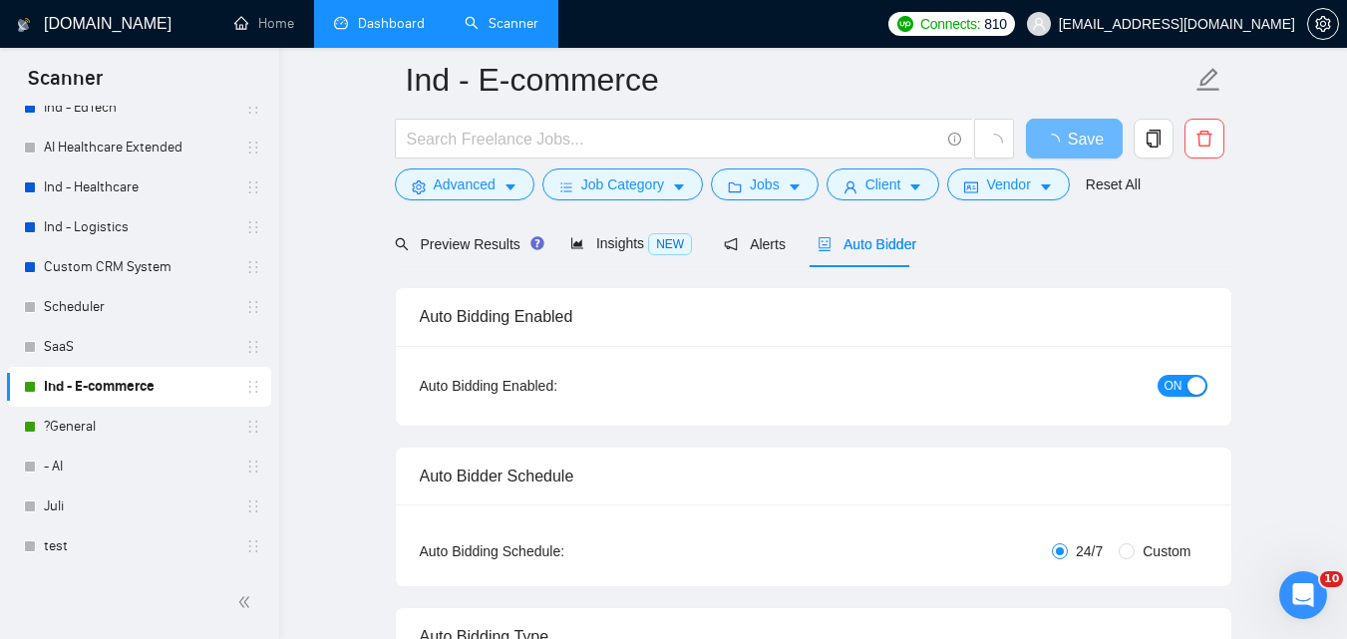
click at [1184, 389] on button "ON" at bounding box center [1183, 386] width 50 height 22
checkbox input "true"
click at [1100, 136] on button "Save" at bounding box center [1074, 139] width 97 height 40
checkbox input "true"
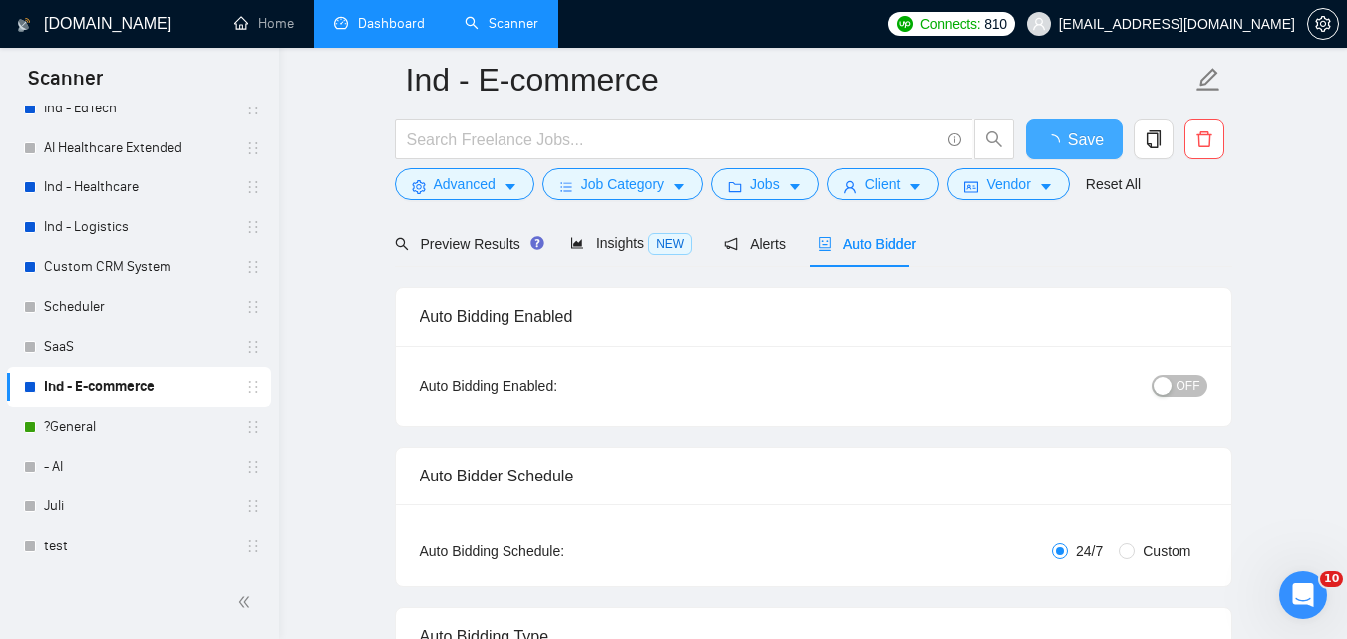
checkbox input "true"
click at [50, 431] on link "?General" at bounding box center [138, 427] width 189 height 40
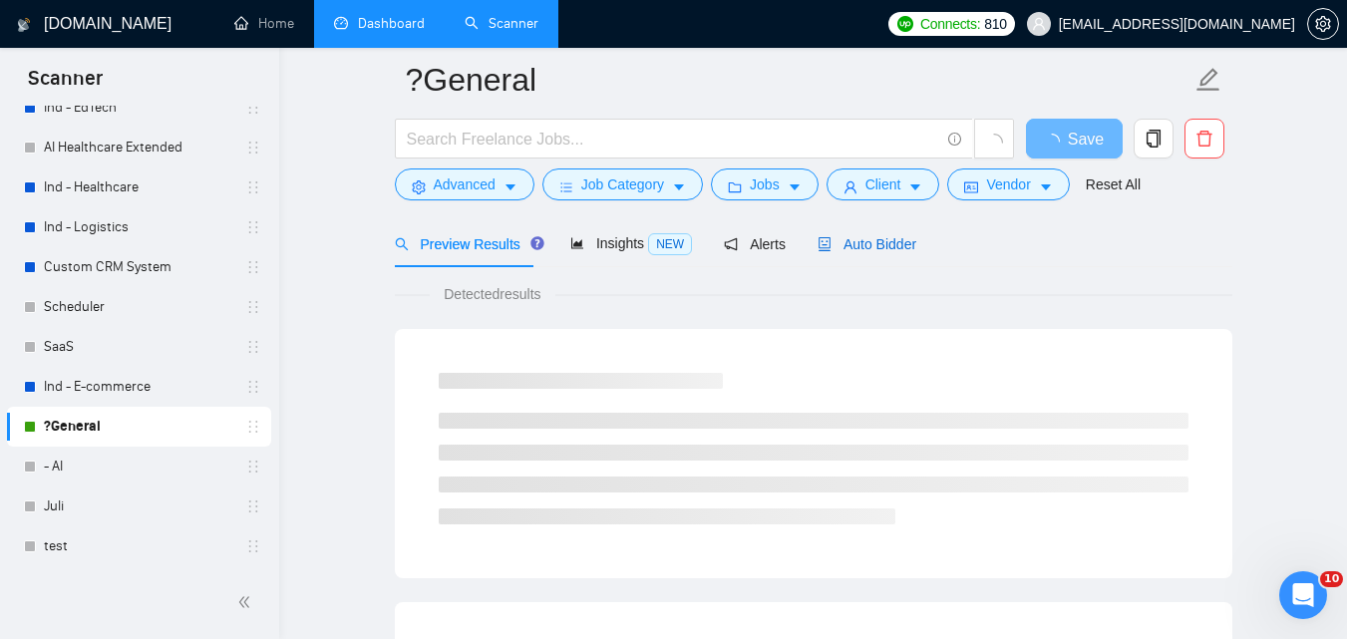
click at [894, 239] on span "Auto Bidder" at bounding box center [867, 244] width 99 height 16
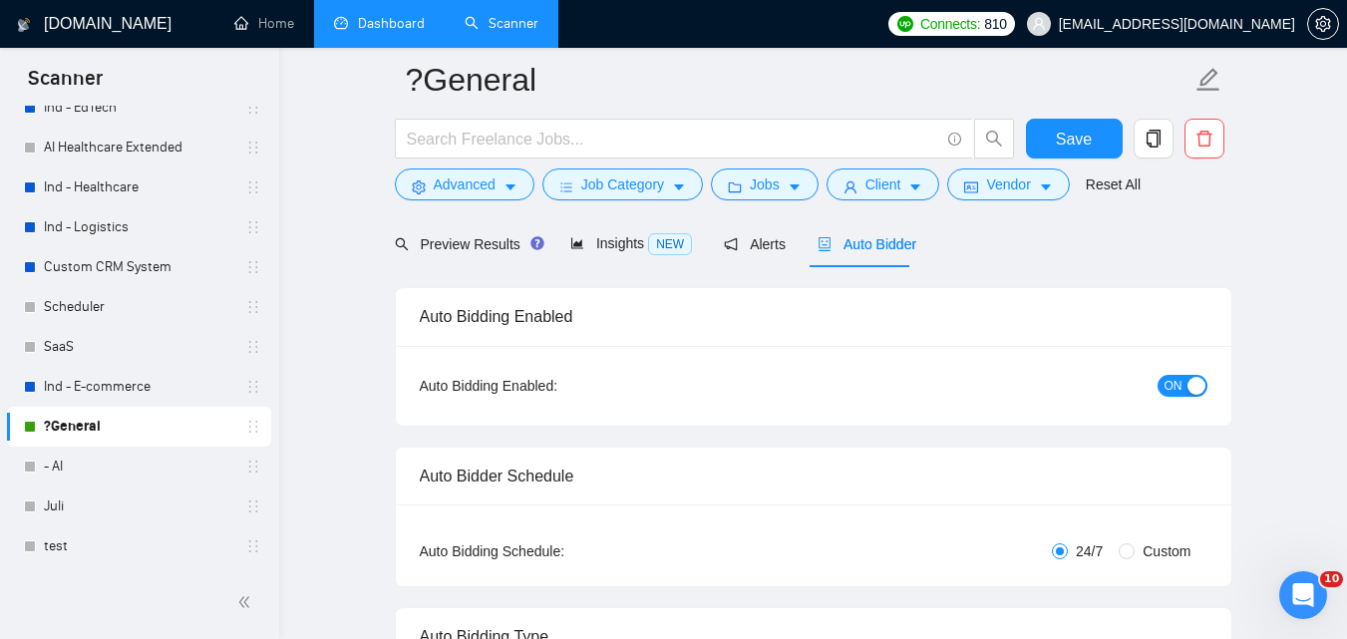
checkbox input "true"
click at [1173, 390] on span "ON" at bounding box center [1174, 386] width 18 height 22
click at [1049, 137] on button "Save" at bounding box center [1074, 139] width 97 height 40
checkbox input "true"
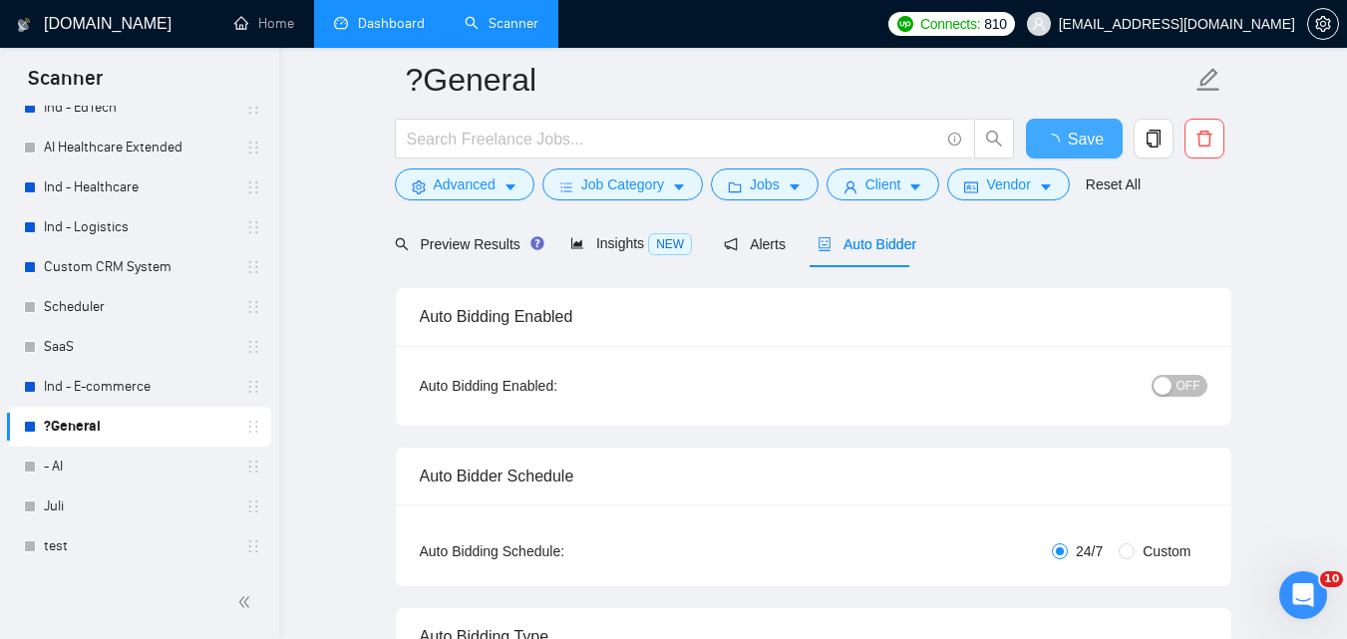
checkbox input "true"
click at [385, 15] on link "Dashboard" at bounding box center [379, 23] width 91 height 17
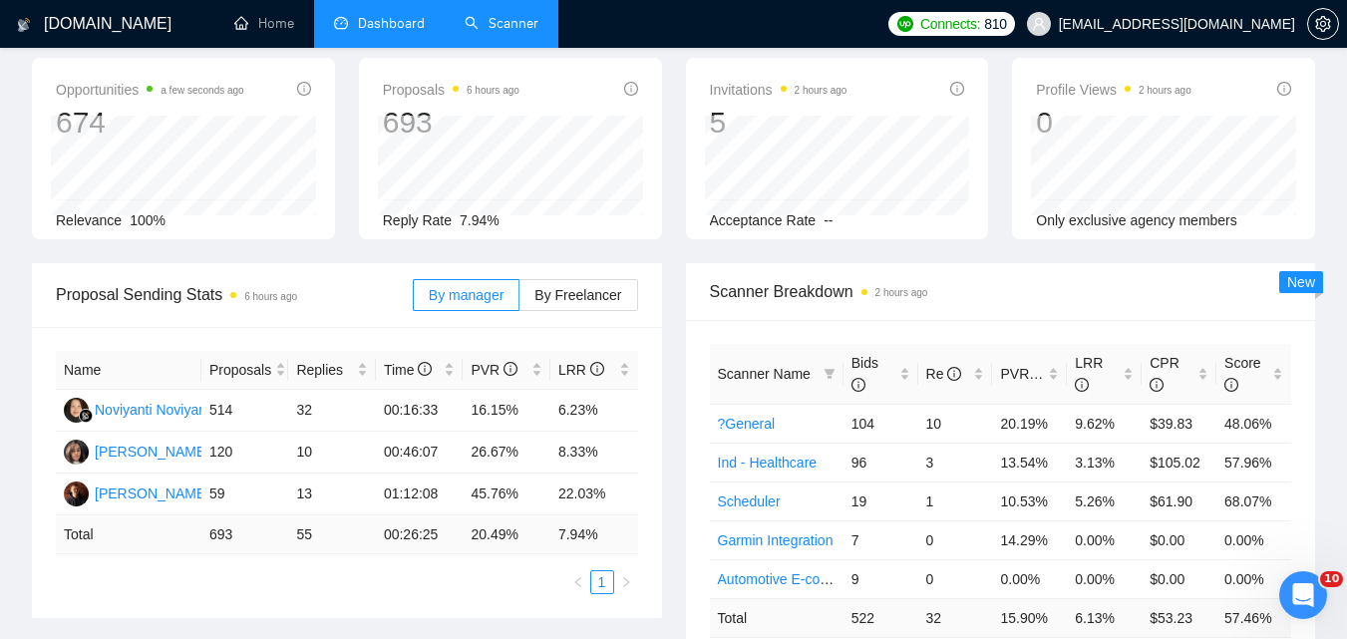
type input "[DATE]"
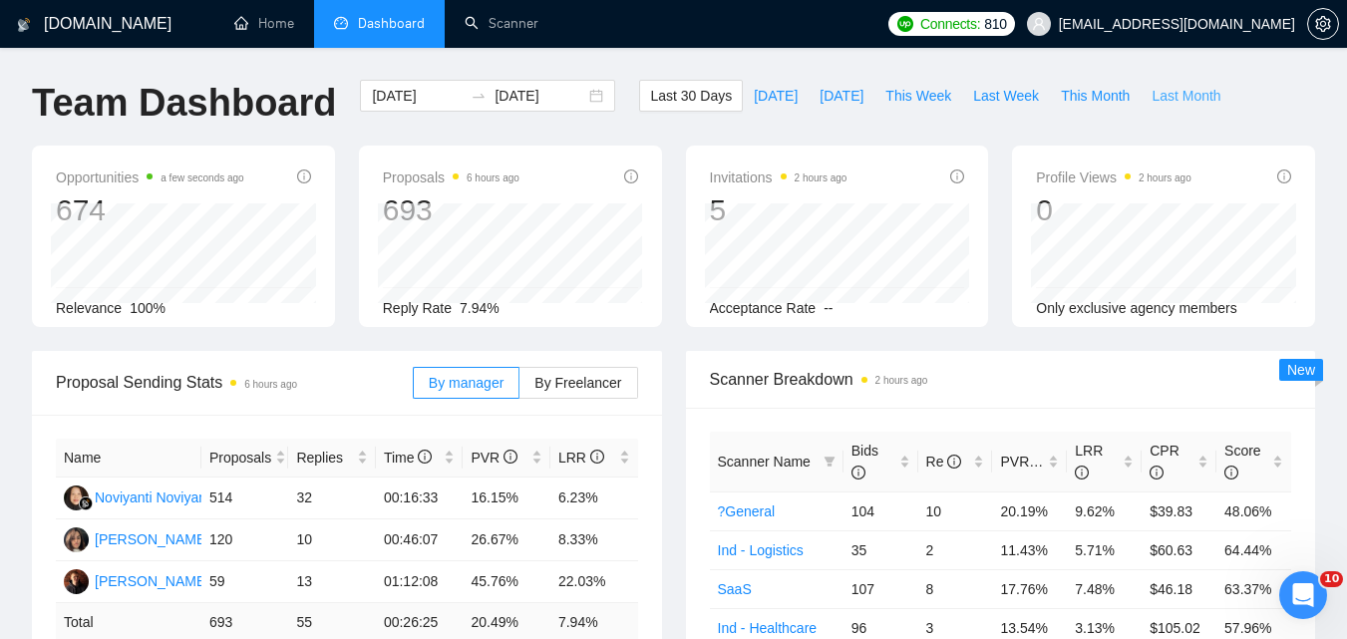
click at [1200, 90] on span "Last Month" at bounding box center [1186, 96] width 69 height 22
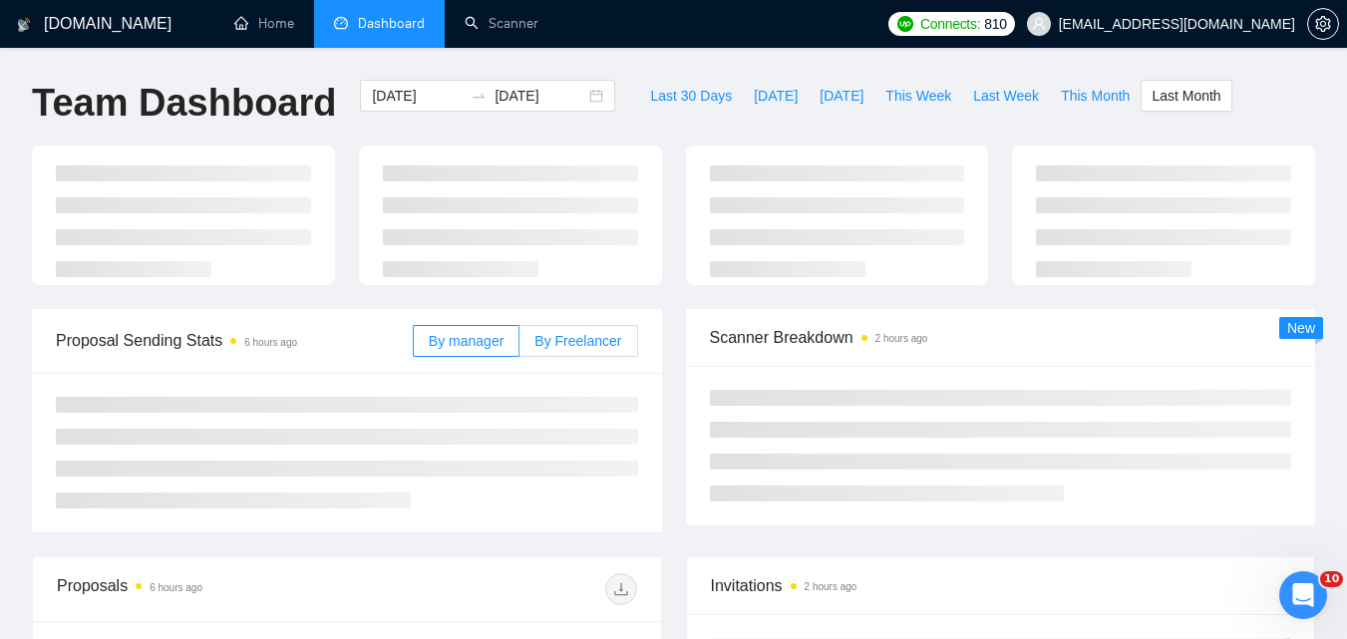
type input "[DATE]"
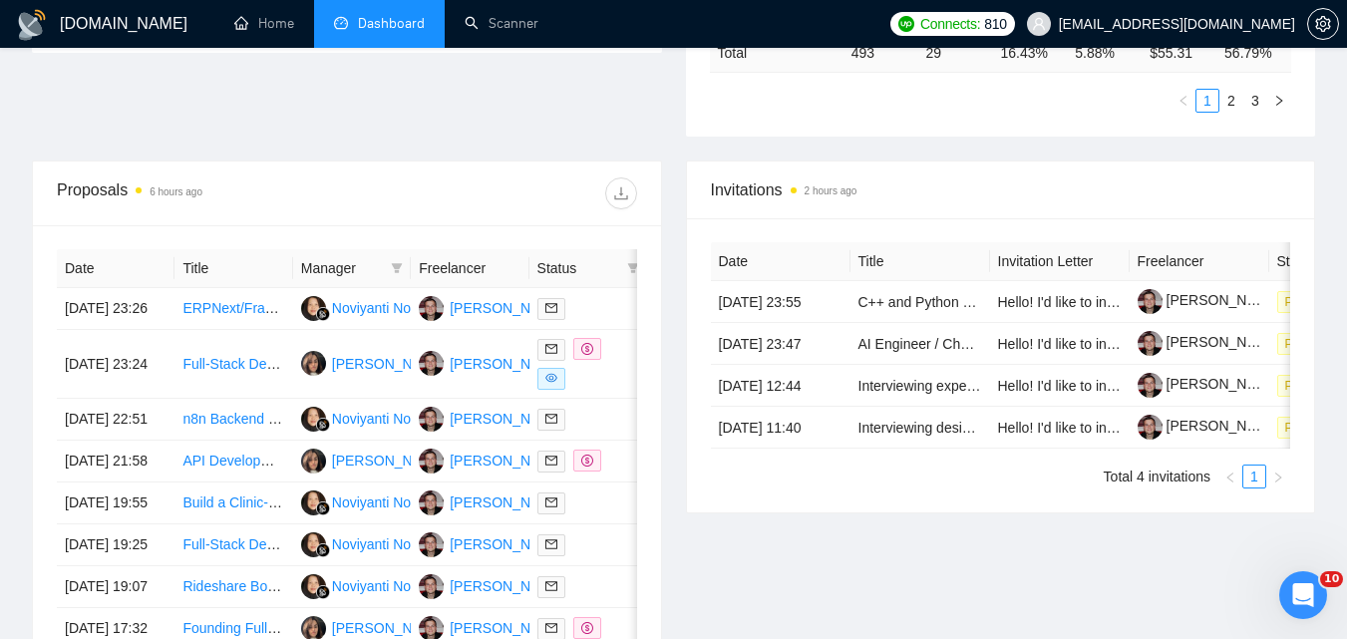
scroll to position [710, 0]
